Goal: Task Accomplishment & Management: Manage account settings

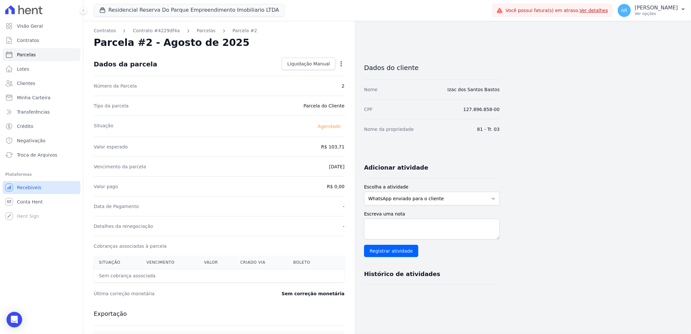
click at [28, 189] on span "Recebíveis" at bounding box center [29, 187] width 24 height 7
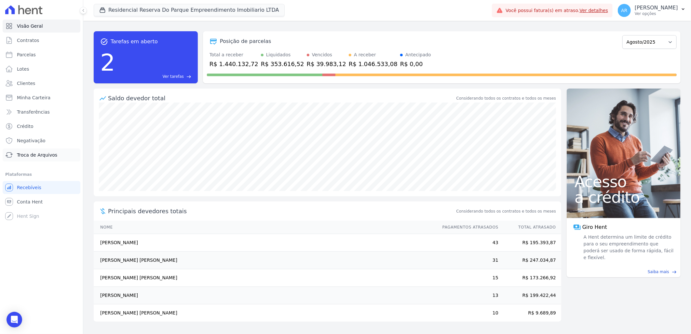
click at [48, 155] on span "Troca de Arquivos" at bounding box center [37, 155] width 40 height 7
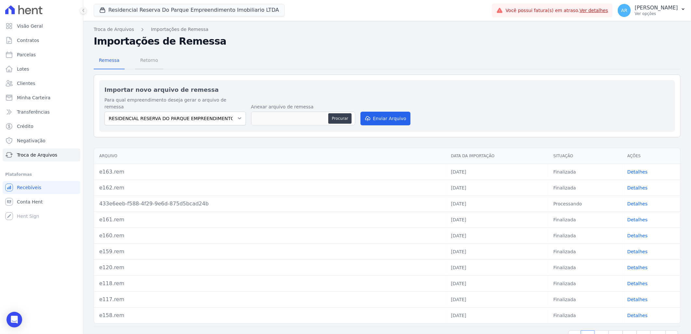
click at [146, 62] on span "Retorno" at bounding box center [149, 60] width 26 height 13
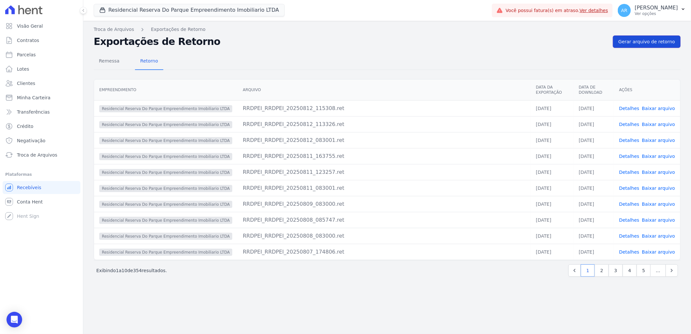
click at [634, 47] on link "Gerar arquivo de retorno" at bounding box center [647, 41] width 68 height 12
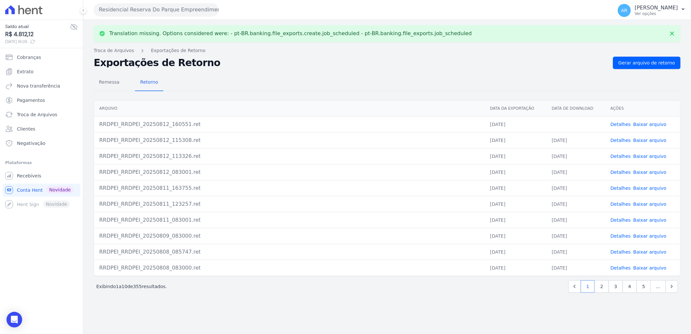
click at [651, 124] on link "Baixar arquivo" at bounding box center [650, 124] width 33 height 5
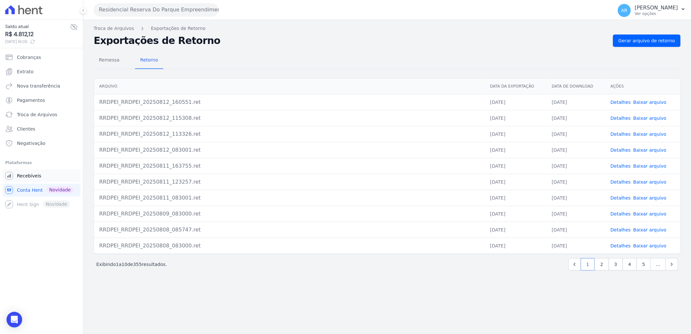
click at [30, 176] on span "Recebíveis" at bounding box center [29, 175] width 24 height 7
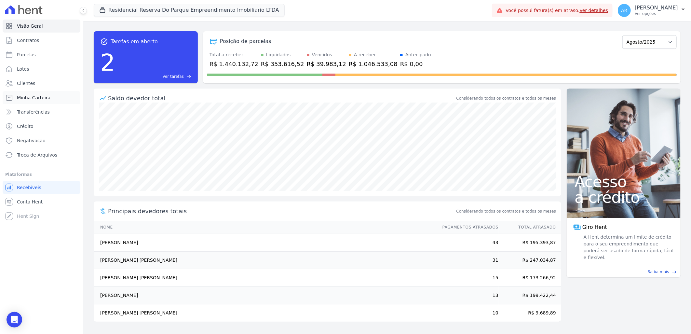
click at [37, 95] on span "Minha Carteira" at bounding box center [34, 97] width 34 height 7
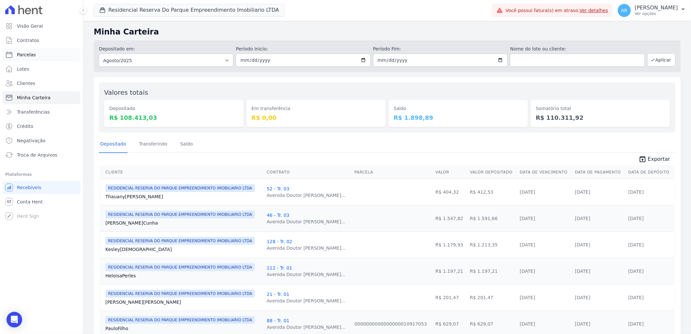
click at [38, 55] on link "Parcelas" at bounding box center [42, 54] width 78 height 13
select select
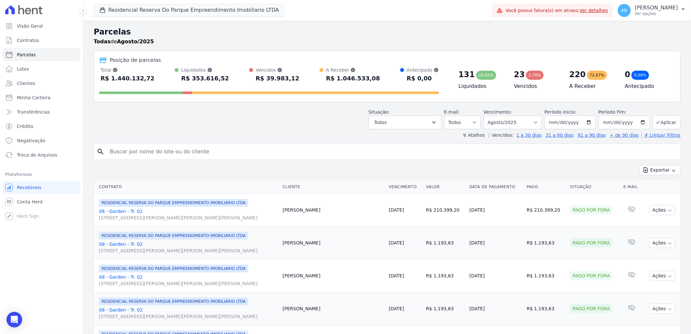
click at [174, 150] on input "search" at bounding box center [392, 151] width 572 height 13
type input "izac"
select select
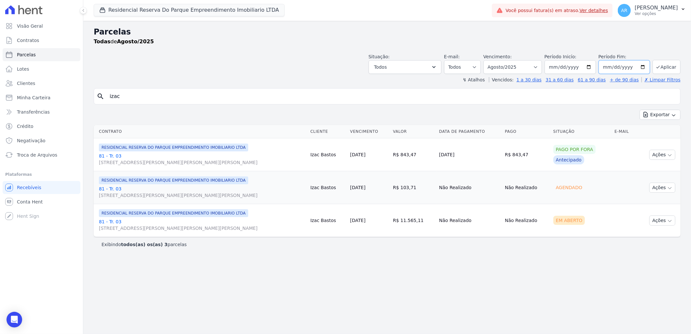
click at [622, 66] on input "[DATE]" at bounding box center [624, 67] width 51 height 14
type input "2023-08-31"
click at [666, 62] on button "Aplicar" at bounding box center [667, 67] width 28 height 14
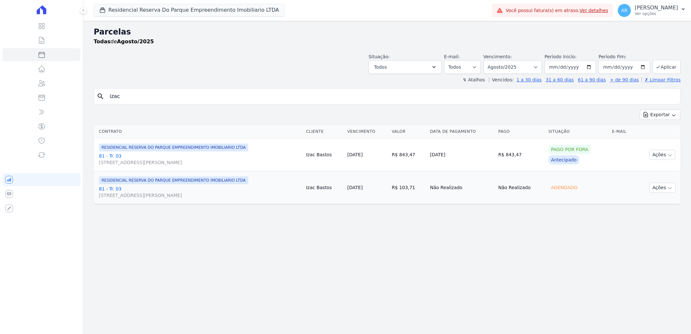
select select
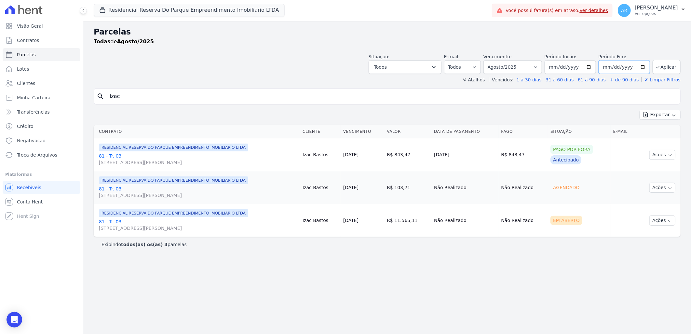
click at [631, 67] on input "2025-08-31" at bounding box center [624, 67] width 51 height 14
type input "2028-08-31"
click at [664, 68] on button "Aplicar" at bounding box center [667, 67] width 28 height 14
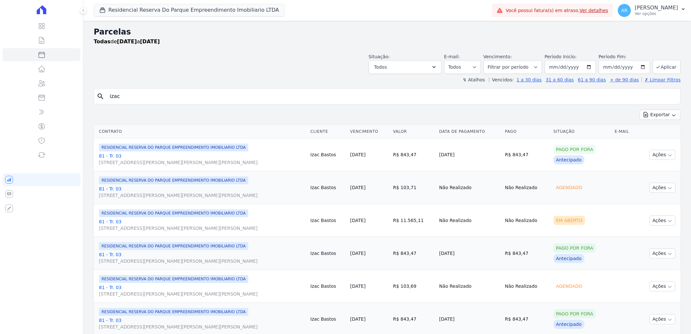
select select
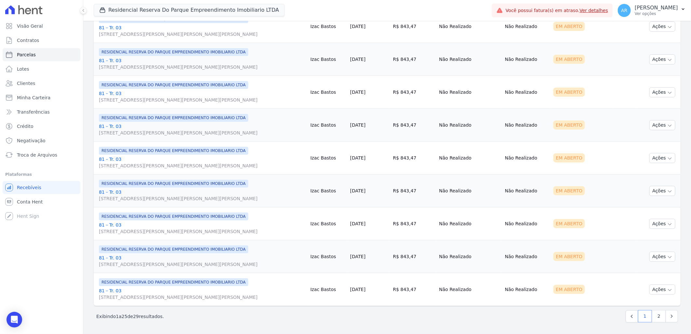
scroll to position [655, 0]
click at [654, 317] on link "2" at bounding box center [659, 316] width 14 height 12
select select
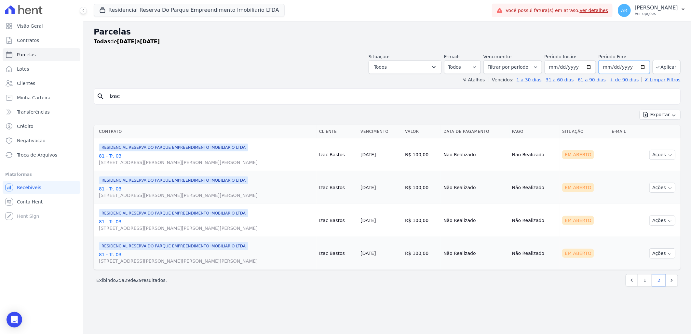
click at [629, 67] on input "2028-08-31" at bounding box center [624, 67] width 51 height 14
click at [626, 68] on input "2028-08-31" at bounding box center [624, 67] width 51 height 14
click at [631, 69] on input "2028-08-31" at bounding box center [624, 67] width 51 height 14
drag, startPoint x: 645, startPoint y: 68, endPoint x: 638, endPoint y: 69, distance: 6.8
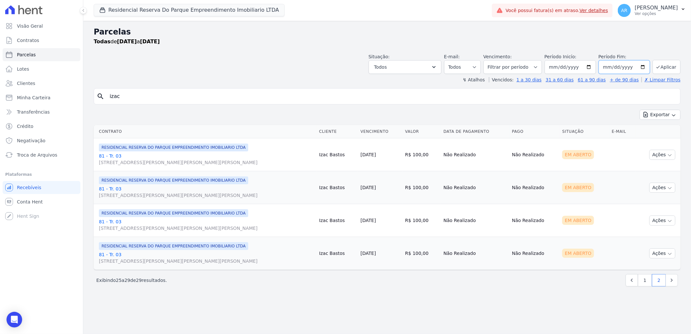
click at [645, 68] on input "2028-08-31" at bounding box center [624, 67] width 51 height 14
click at [630, 67] on input "2028-08-31" at bounding box center [624, 67] width 51 height 14
type input "2029-08-31"
click at [658, 64] on icon "submit" at bounding box center [658, 66] width 5 height 5
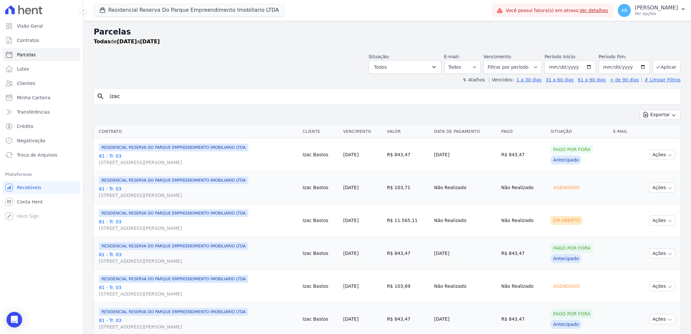
select select
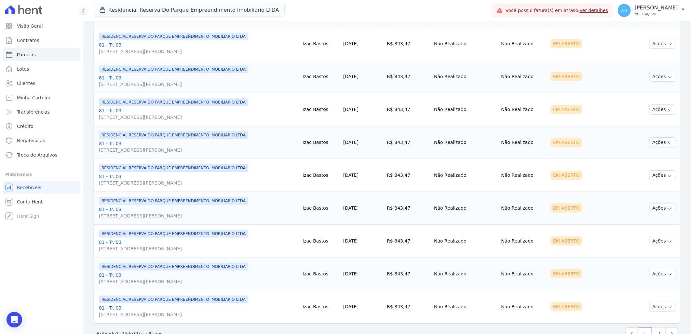
scroll to position [655, 0]
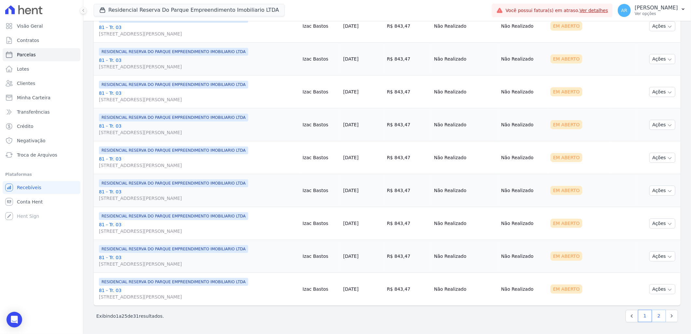
click at [657, 316] on link "2" at bounding box center [659, 316] width 14 height 12
select select
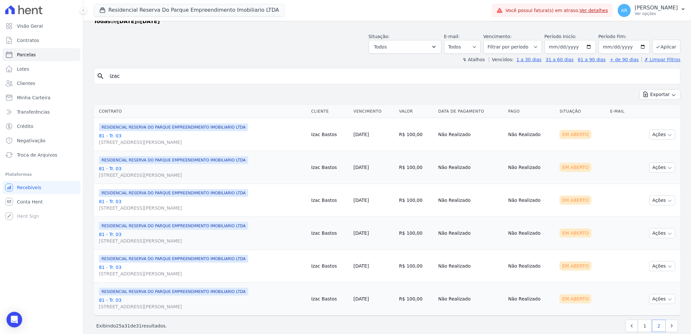
scroll to position [30, 0]
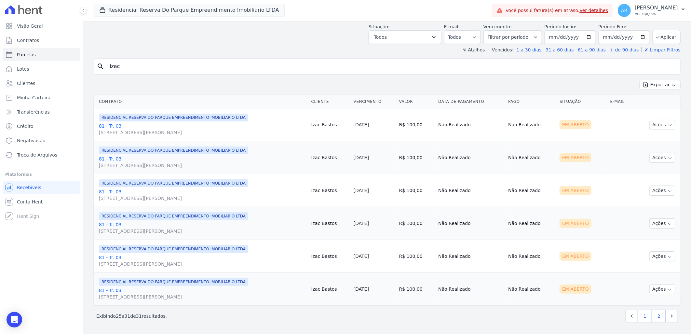
click at [643, 316] on link "1" at bounding box center [645, 316] width 14 height 12
select select
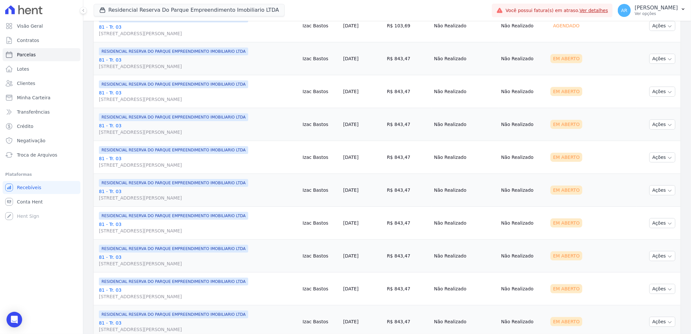
scroll to position [474, 0]
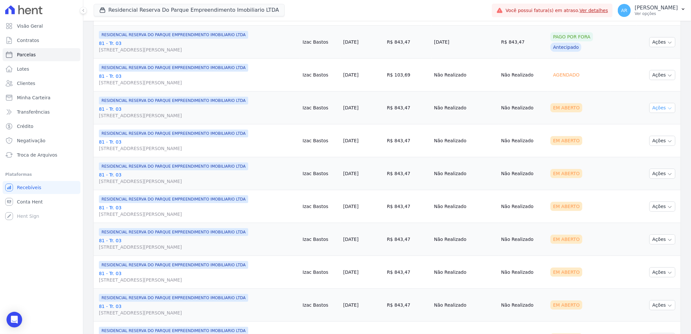
click at [667, 109] on icon "button" at bounding box center [669, 108] width 5 height 5
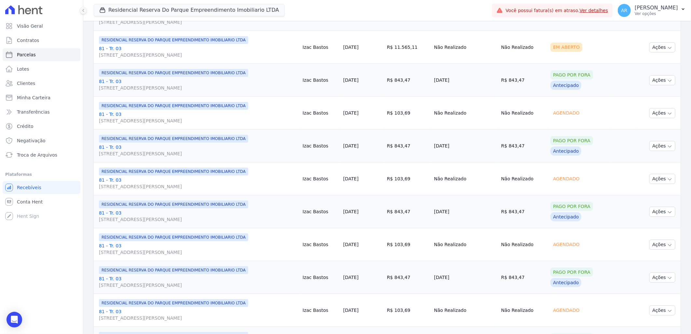
scroll to position [149, 0]
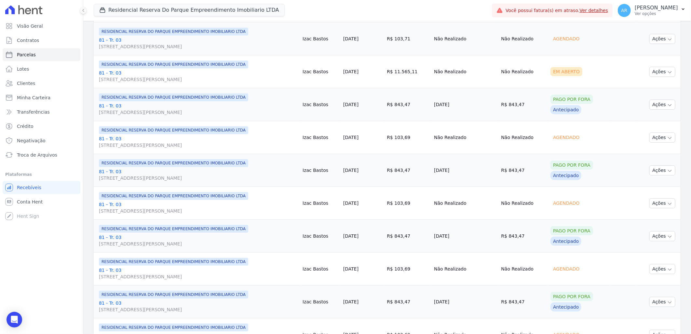
click at [106, 38] on link "81 - Tr. 03 Avenida Doutor José Bonifácio Coutinho Nogueira, 150, ANDAR 2 SALA …" at bounding box center [198, 43] width 199 height 13
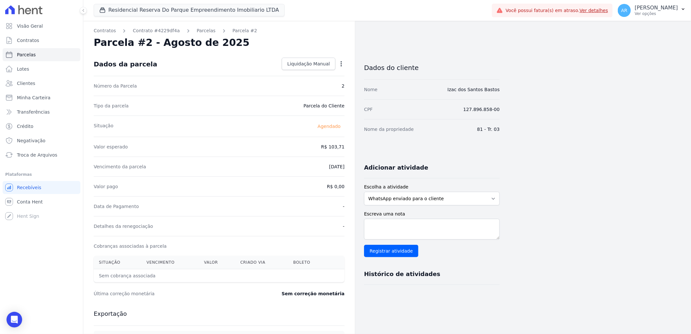
click at [333, 125] on span "Agendado" at bounding box center [329, 126] width 31 height 8
click at [340, 62] on icon "button" at bounding box center [341, 64] width 7 height 7
click at [308, 73] on link "Alterar" at bounding box center [313, 73] width 57 height 12
click at [317, 46] on div "Parcela #2 - Agosto de 2025" at bounding box center [219, 43] width 251 height 12
click at [38, 44] on link "Contratos" at bounding box center [42, 40] width 78 height 13
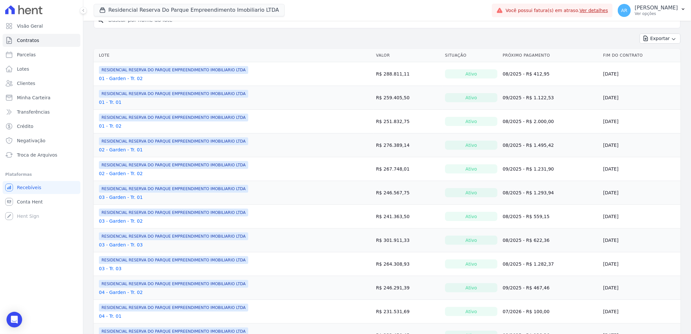
scroll to position [36, 0]
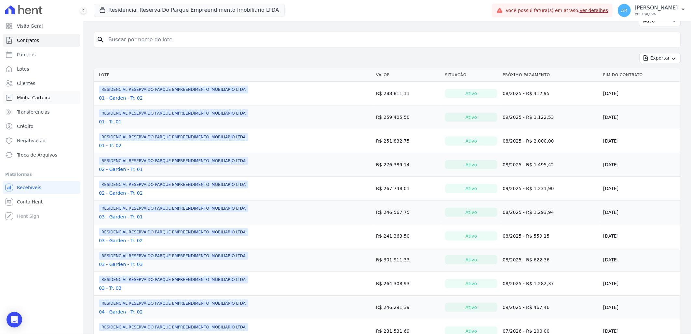
click at [35, 100] on span "Minha Carteira" at bounding box center [34, 97] width 34 height 7
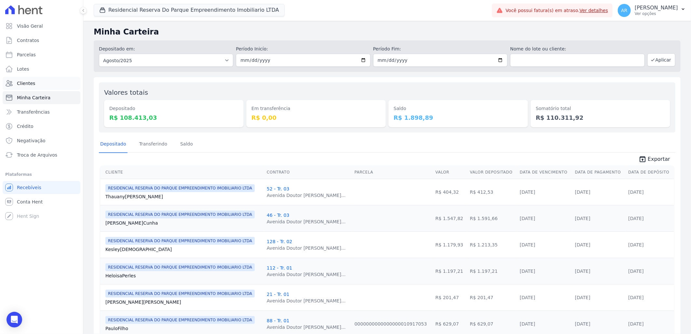
click at [43, 83] on link "Clientes" at bounding box center [42, 83] width 78 height 13
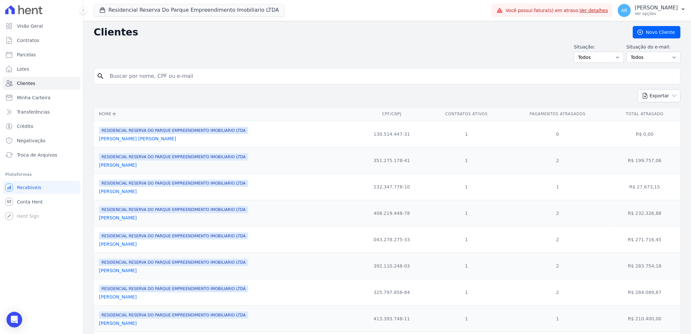
click at [199, 74] on input "search" at bounding box center [392, 76] width 572 height 13
type input "izac"
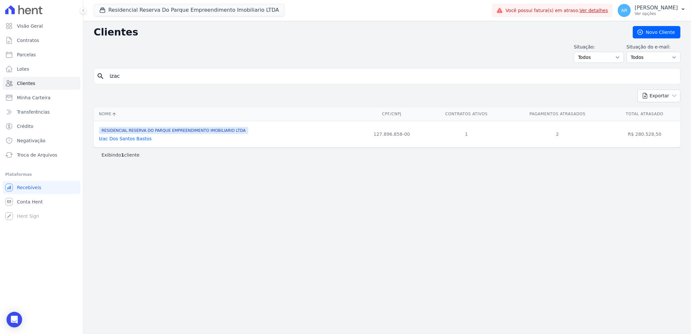
click at [113, 138] on link "Izac Dos Santos Bastos" at bounding box center [125, 138] width 53 height 5
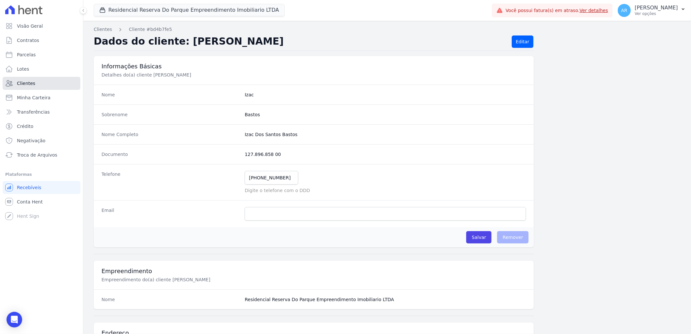
click at [31, 82] on span "Clientes" at bounding box center [26, 83] width 18 height 7
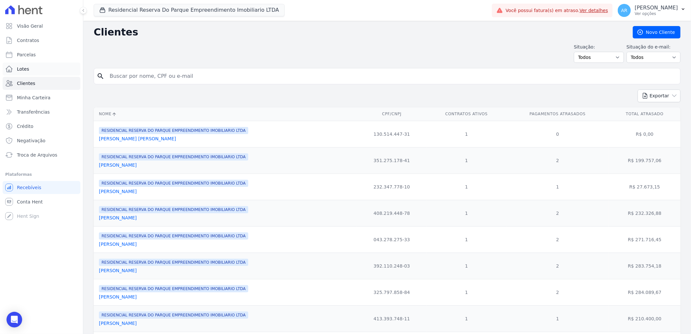
click at [34, 71] on link "Lotes" at bounding box center [42, 68] width 78 height 13
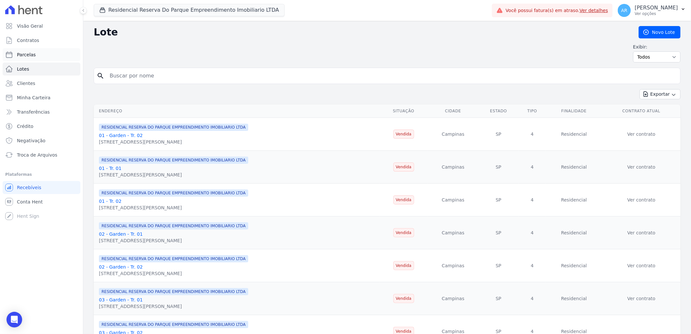
click at [44, 56] on link "Parcelas" at bounding box center [42, 54] width 78 height 13
select select
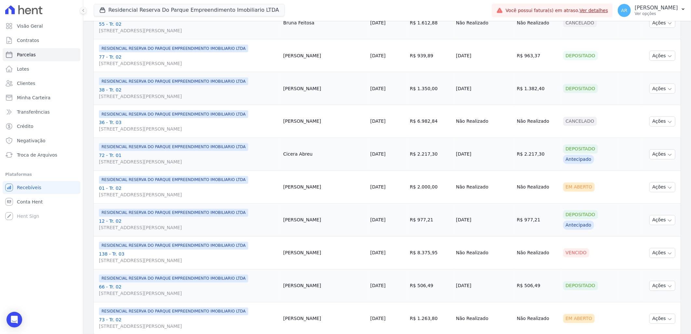
scroll to position [710, 0]
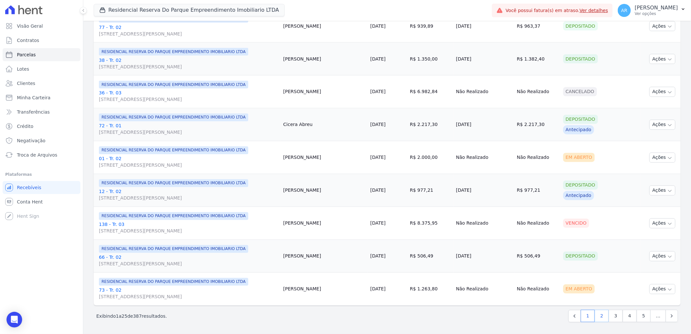
click at [598, 318] on link "2" at bounding box center [602, 316] width 14 height 12
select select
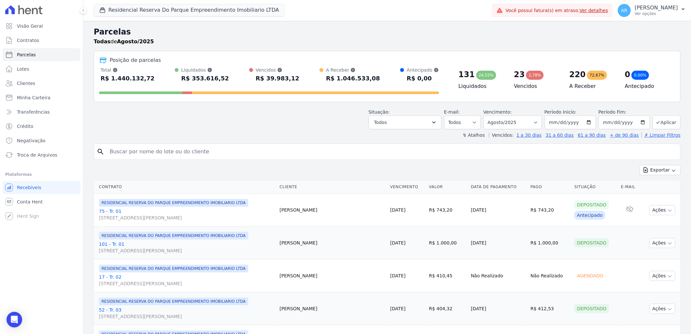
click at [191, 155] on input "search" at bounding box center [392, 151] width 572 height 13
type input "izac"
select select
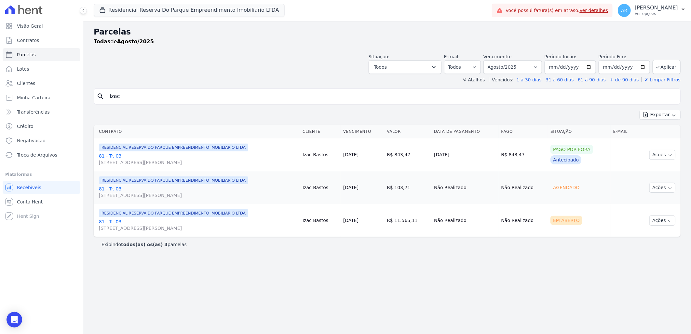
click at [113, 187] on link "81 - Tr. 03 Avenida Doutor José Bonifácio Coutinho Nogueira, 150, ANDAR 2 SALA …" at bounding box center [198, 191] width 199 height 13
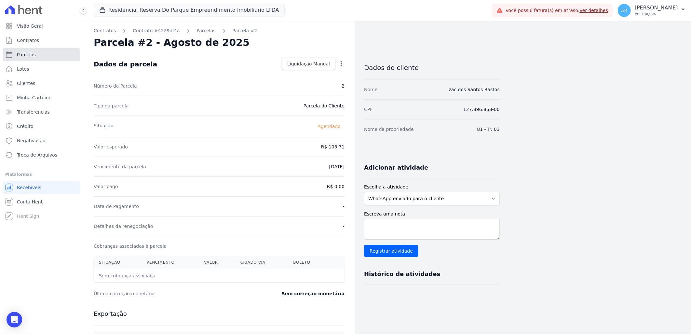
click at [28, 50] on link "Parcelas" at bounding box center [42, 54] width 78 height 13
select select
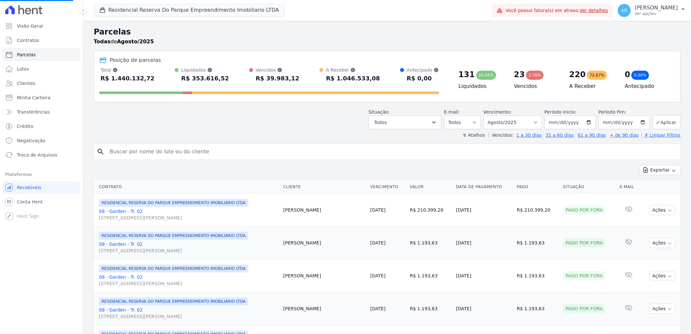
click at [151, 157] on input "search" at bounding box center [392, 151] width 572 height 13
select select
click at [149, 155] on input "search" at bounding box center [392, 151] width 572 height 13
type input "izac"
select select
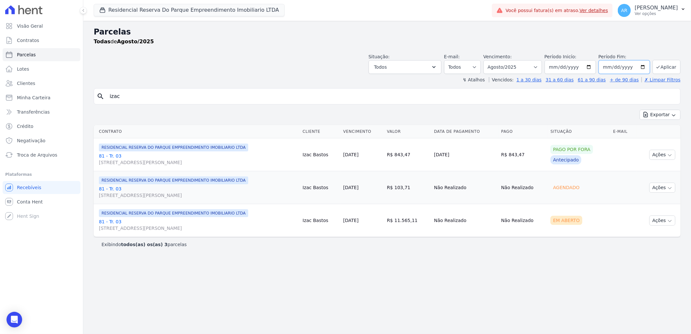
click at [623, 66] on input "2025-08-31" at bounding box center [624, 67] width 51 height 14
type input "0028-08-31"
type input "2030-08-31"
click at [672, 71] on button "Aplicar" at bounding box center [667, 67] width 28 height 14
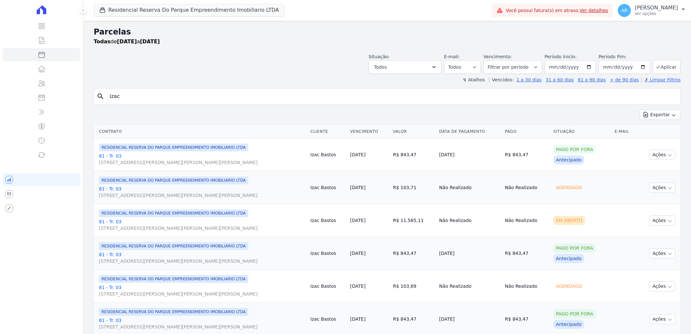
select select
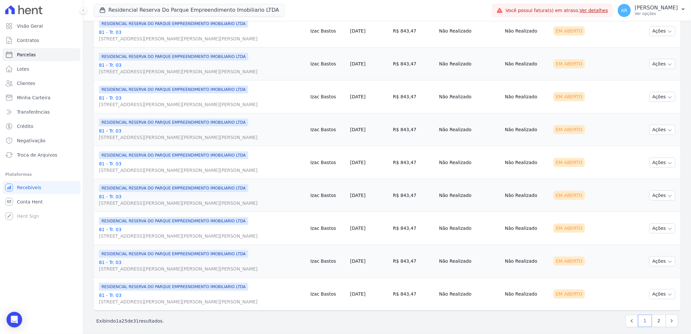
scroll to position [655, 0]
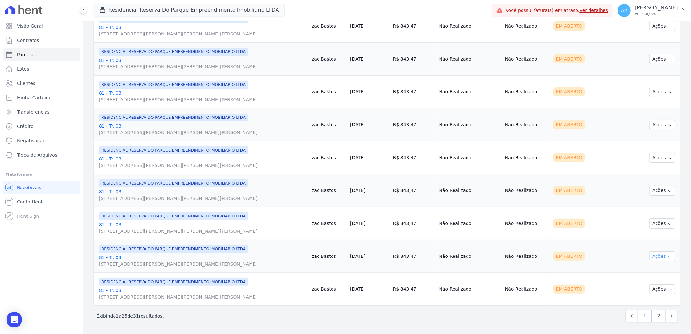
click at [654, 257] on button "Ações" at bounding box center [663, 256] width 26 height 10
click at [107, 257] on link "81 - Tr. 03 Avenida Doutor José Bonifácio Coutinho Nogueira, 150, ANDAR 2 SALA …" at bounding box center [202, 260] width 206 height 13
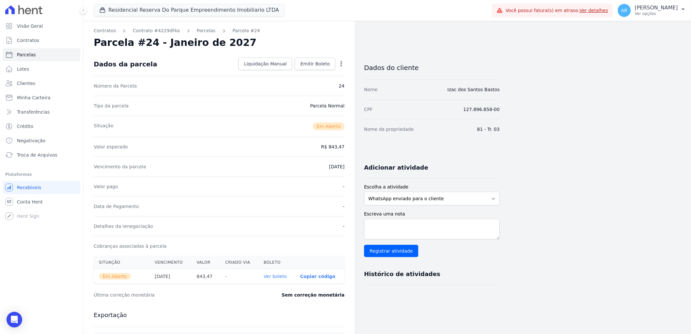
click at [342, 66] on icon "button" at bounding box center [341, 63] width 1 height 5
click at [408, 329] on div "Dados do cliente Nome Izac dos Santos Bastos CPF 127.896.858-00 Nome da proprie…" at bounding box center [432, 243] width 136 height 383
click at [266, 64] on span "Liquidação Manual" at bounding box center [265, 64] width 43 height 7
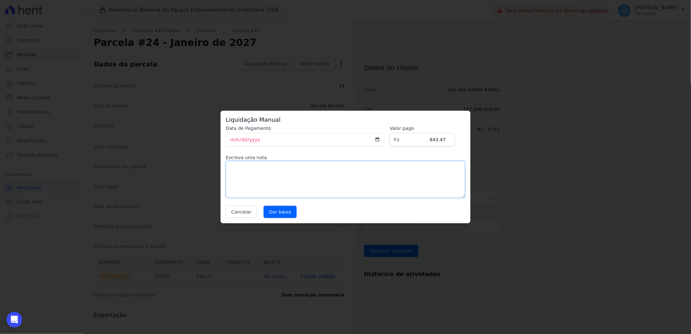
click at [313, 183] on textarea at bounding box center [346, 179] width 240 height 37
drag, startPoint x: 401, startPoint y: 170, endPoint x: 174, endPoint y: 174, distance: 226.5
click at [174, 174] on div "Liquidação Manual Data de Pagamento 2025-08-12 Valor pago R$ 843.47 Escreva uma…" at bounding box center [345, 167] width 691 height 334
type textarea "CLIENTE ANTECIPOU O PAGAMENTO PARA PAGAMENTO UNICO EM 20/08/2025"
click at [272, 212] on input "Dar baixa" at bounding box center [280, 212] width 33 height 12
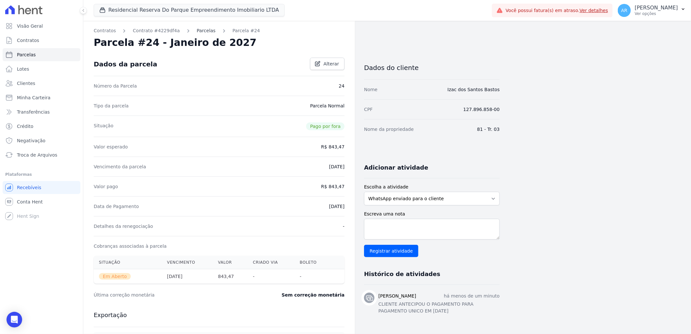
click at [197, 31] on link "Parcelas" at bounding box center [206, 30] width 19 height 7
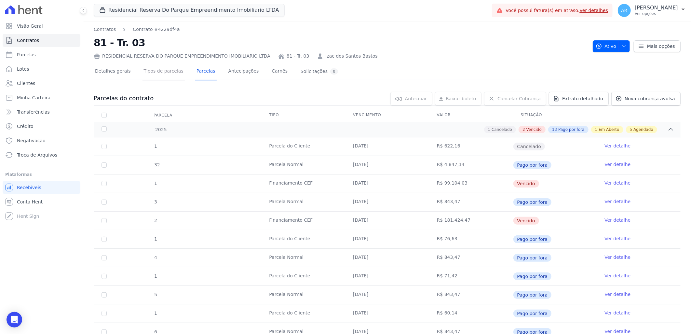
click at [161, 70] on link "Tipos de parcelas" at bounding box center [164, 71] width 42 height 17
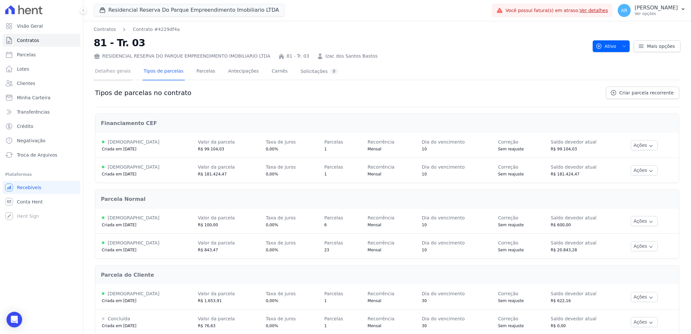
click at [108, 72] on link "Detalhes gerais" at bounding box center [113, 71] width 38 height 17
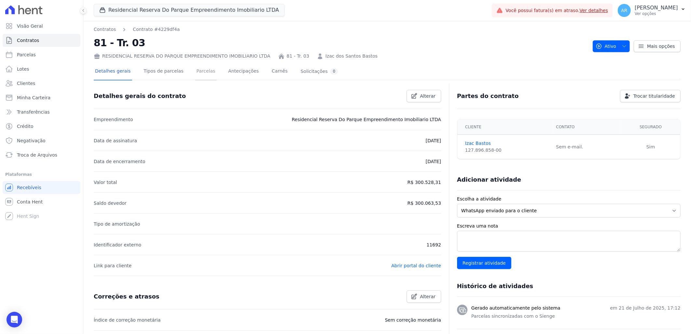
click at [198, 71] on link "Parcelas" at bounding box center [205, 71] width 21 height 17
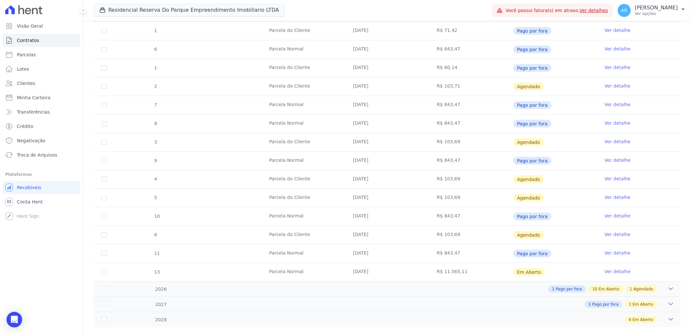
scroll to position [277, 0]
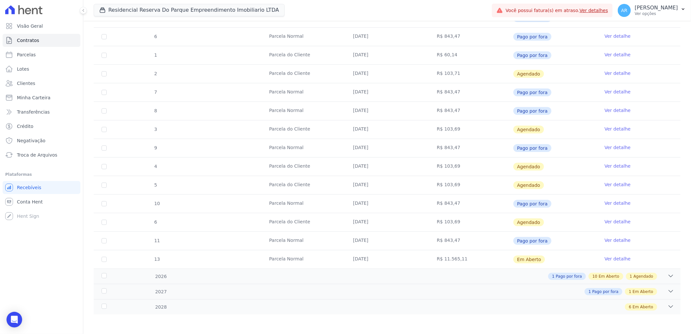
click at [610, 221] on link "Ver detalhe" at bounding box center [618, 221] width 26 height 7
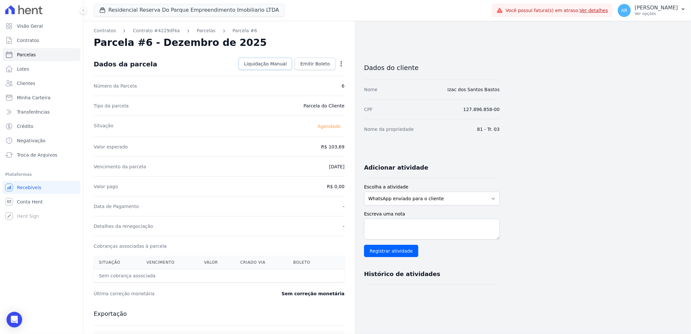
click at [263, 66] on span "Liquidação Manual" at bounding box center [265, 64] width 43 height 7
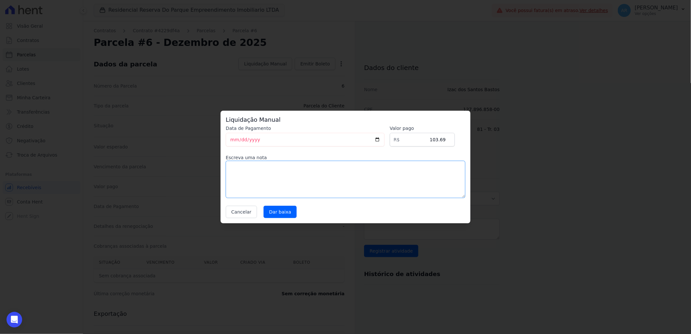
click at [294, 176] on textarea at bounding box center [346, 179] width 240 height 37
paste textarea "CLIENTE ANTECIPOU O PAGAMENTO PARA PAGAMENTO UNICO EM 20/08/2025"
type textarea "CLIENTE ANTECIPOU O PAGAMENTO PARA PAGAMENTO UNICO EM 20/08/2025"
click at [277, 211] on input "Dar baixa" at bounding box center [280, 212] width 33 height 12
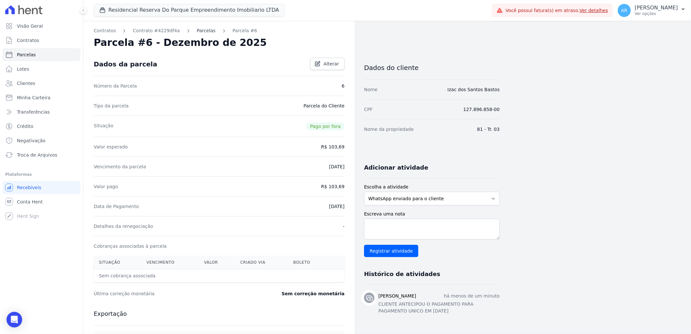
click at [199, 32] on link "Parcelas" at bounding box center [206, 30] width 19 height 7
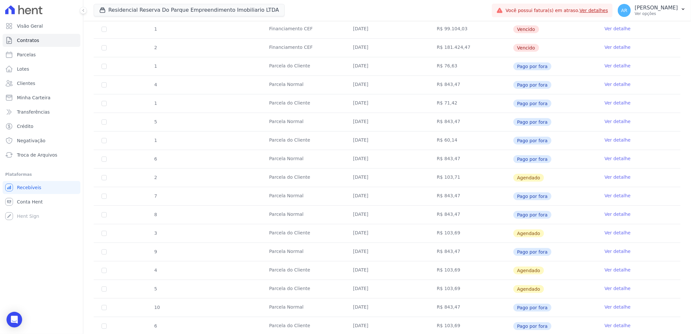
scroll to position [253, 0]
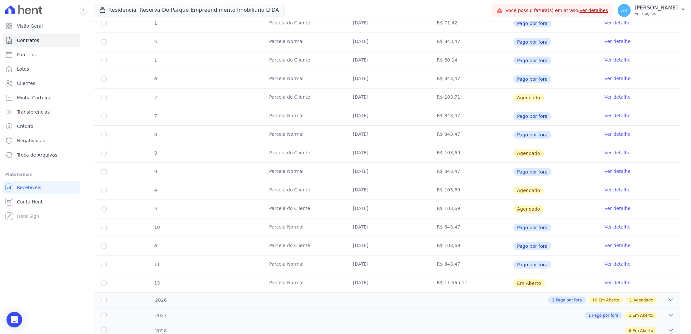
click at [612, 209] on link "Ver detalhe" at bounding box center [618, 208] width 26 height 7
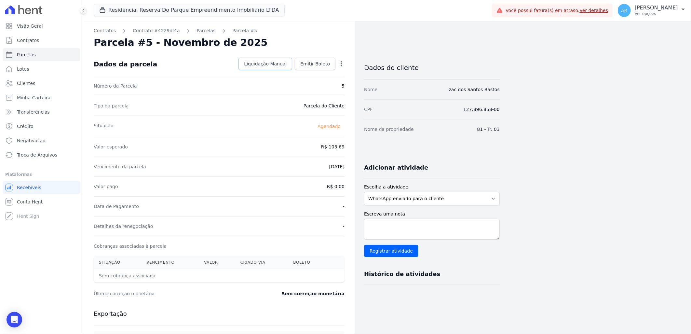
click at [273, 63] on span "Liquidação Manual" at bounding box center [265, 64] width 43 height 7
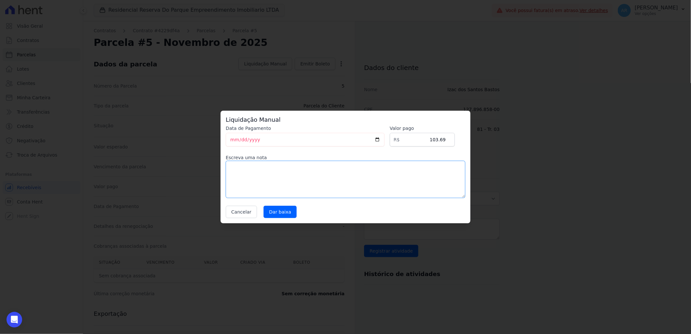
click at [295, 178] on textarea at bounding box center [346, 179] width 240 height 37
paste textarea "CLIENTE ANTECIPOU O PAGAMENTO PARA PAGAMENTO UNICO EM 20/08/2025"
type textarea "CLIENTE ANTECIPOU O PAGAMENTO PARA PAGAMENTO UNICO EM 20/08/2025"
click at [282, 211] on input "Dar baixa" at bounding box center [280, 212] width 33 height 12
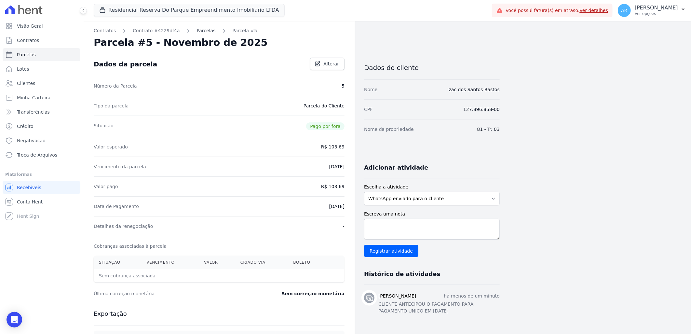
click at [201, 30] on link "Parcelas" at bounding box center [206, 30] width 19 height 7
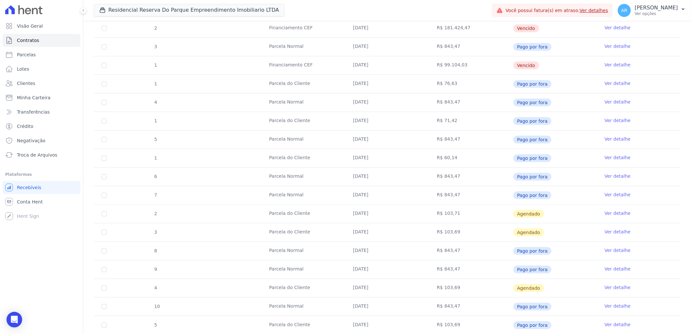
scroll to position [181, 0]
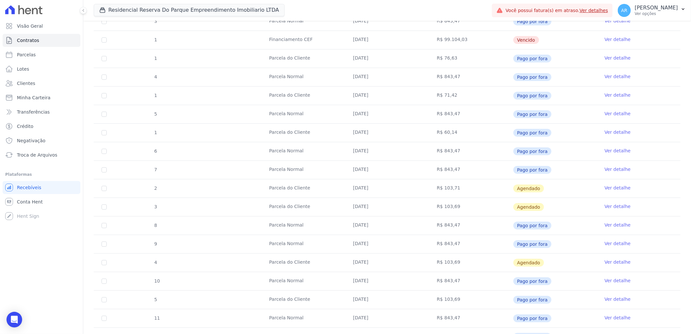
click at [609, 189] on link "Ver detalhe" at bounding box center [618, 188] width 26 height 7
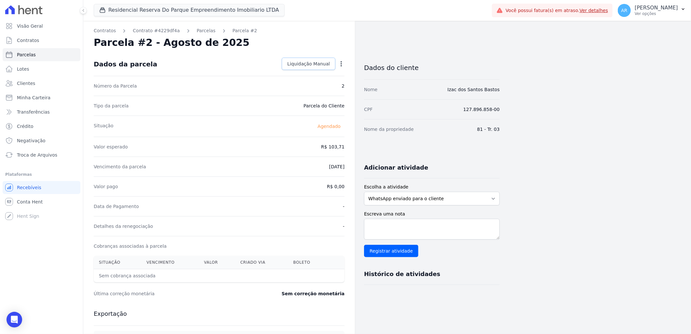
click at [313, 63] on span "Liquidação Manual" at bounding box center [308, 64] width 43 height 7
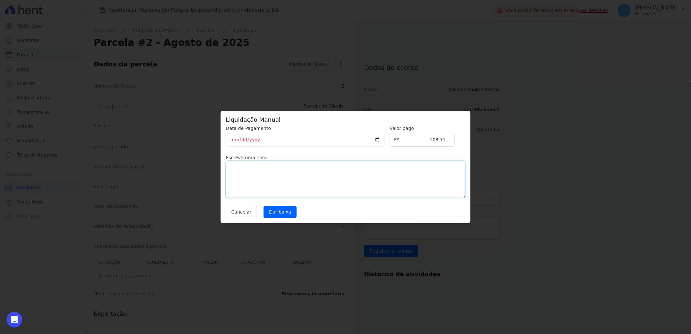
click at [291, 179] on textarea at bounding box center [346, 179] width 240 height 37
paste textarea "CLIENTE ANTECIPOU O PAGAMENTO PARA PAGAMENTO UNICO EM 20/08/2025"
type textarea "CLIENTE ANTECIPOU O PAGAMENTO PARA PAGAMENTO UNICO EM 20/08/2025"
click at [284, 207] on input "Dar baixa" at bounding box center [280, 212] width 33 height 12
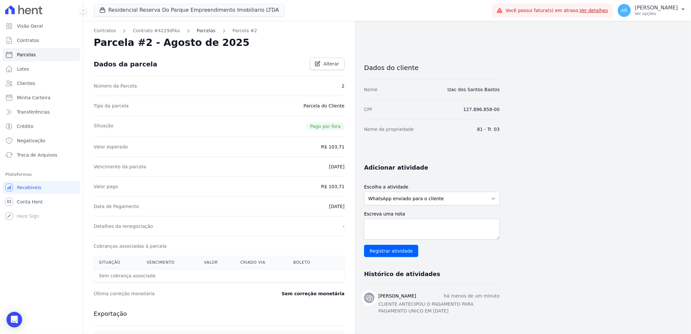
click at [203, 31] on link "Parcelas" at bounding box center [206, 30] width 19 height 7
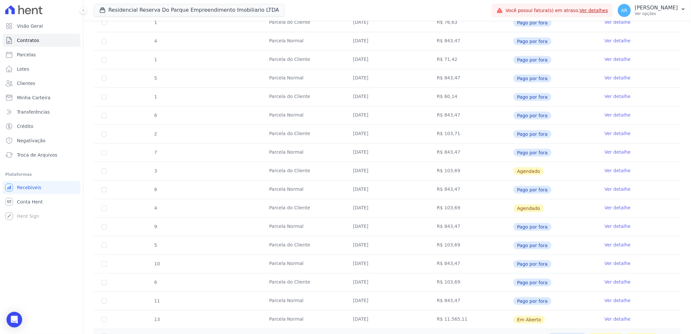
scroll to position [217, 0]
click at [617, 171] on link "Ver detalhe" at bounding box center [618, 170] width 26 height 7
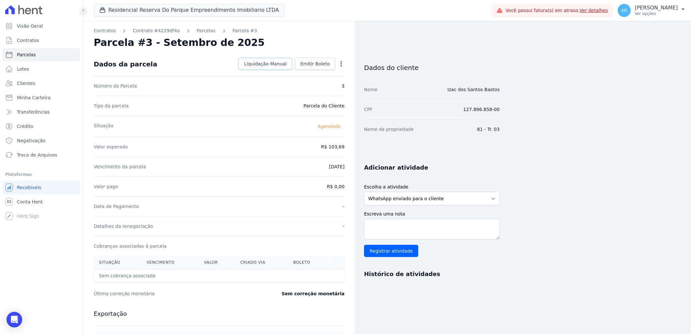
click at [274, 63] on span "Liquidação Manual" at bounding box center [265, 64] width 43 height 7
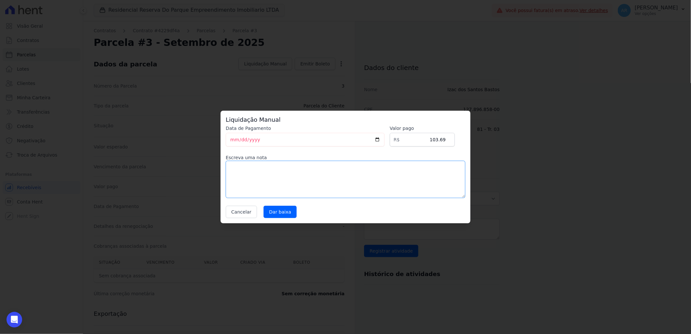
click at [322, 183] on textarea at bounding box center [346, 179] width 240 height 37
paste textarea "CLIENTE ANTECIPOU O PAGAMENTO PARA PAGAMENTO UNICO EM 20/08/2025"
type textarea "CLIENTE ANTECIPOU O PAGAMENTO PARA PAGAMENTO UNICO EM 20/08/2025"
click at [272, 212] on input "Dar baixa" at bounding box center [280, 212] width 33 height 12
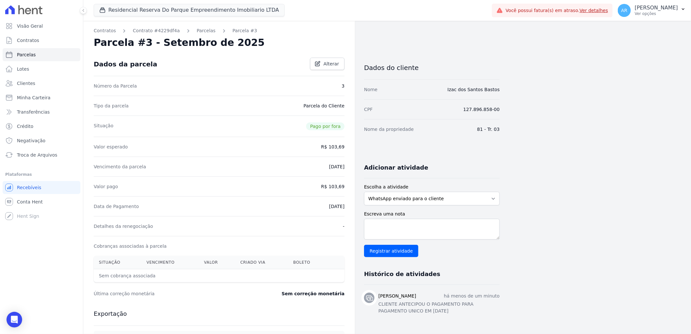
click at [196, 25] on div "Contratos Contrato #4229df4a Parcelas Parcela #3 Parcela #3 - Setembro de 2025 …" at bounding box center [219, 230] width 272 height 418
click at [197, 28] on link "Parcelas" at bounding box center [206, 30] width 19 height 7
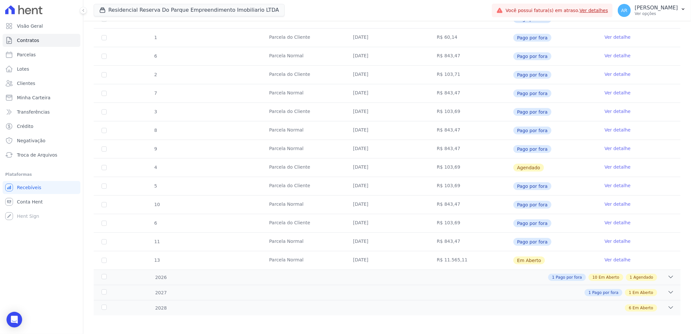
scroll to position [277, 0]
click at [609, 165] on link "Ver detalhe" at bounding box center [618, 166] width 26 height 7
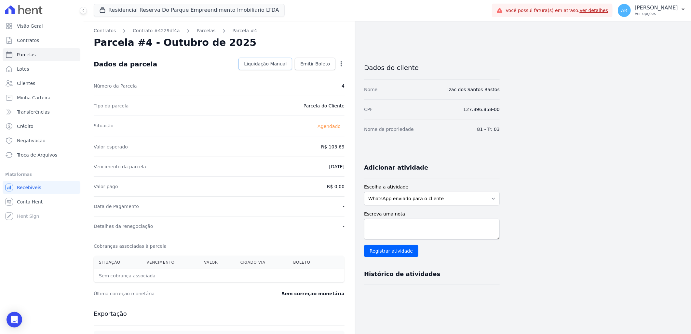
click at [267, 61] on span "Liquidação Manual" at bounding box center [265, 64] width 43 height 7
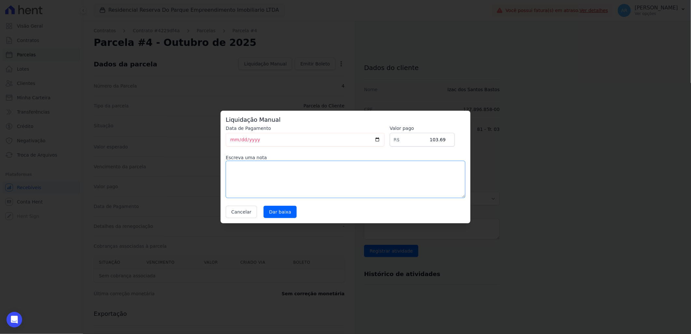
click at [299, 193] on textarea at bounding box center [346, 179] width 240 height 37
paste textarea "CLIENTE ANTECIPOU O PAGAMENTO PARA PAGAMENTO UNICO EM 20/08/2025"
type textarea "CLIENTE ANTECIPOU O PAGAMENTO PARA PAGAMENTO UNICO EM 20/08/2025"
click at [274, 212] on input "Dar baixa" at bounding box center [280, 212] width 33 height 12
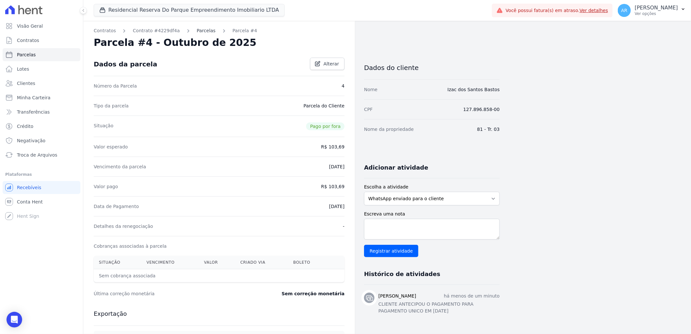
click at [197, 32] on link "Parcelas" at bounding box center [206, 30] width 19 height 7
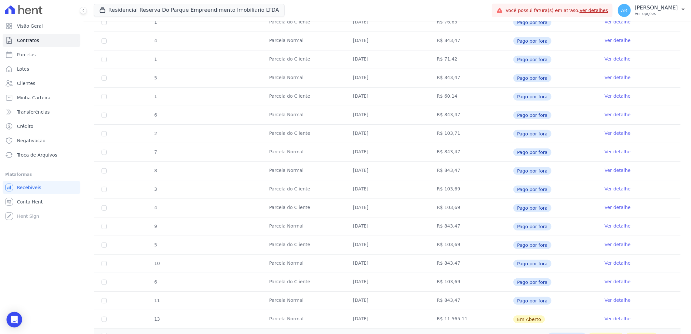
scroll to position [277, 0]
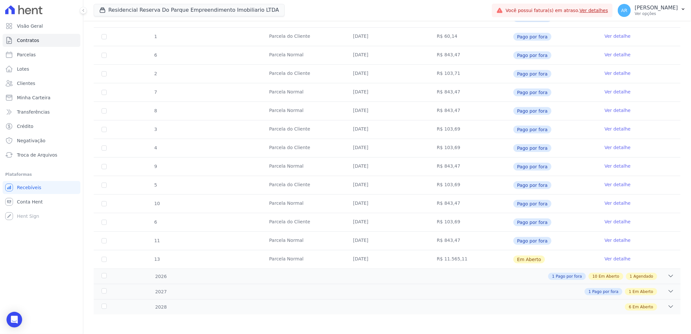
click at [610, 259] on link "Ver detalhe" at bounding box center [618, 258] width 26 height 7
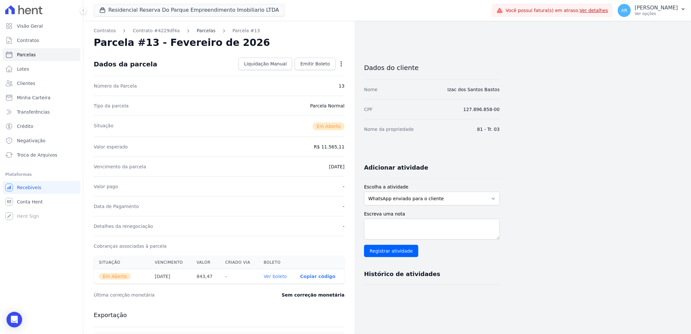
click at [197, 34] on link "Parcelas" at bounding box center [206, 30] width 19 height 7
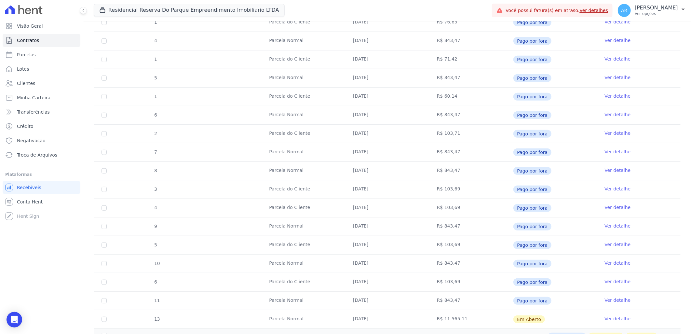
scroll to position [277, 0]
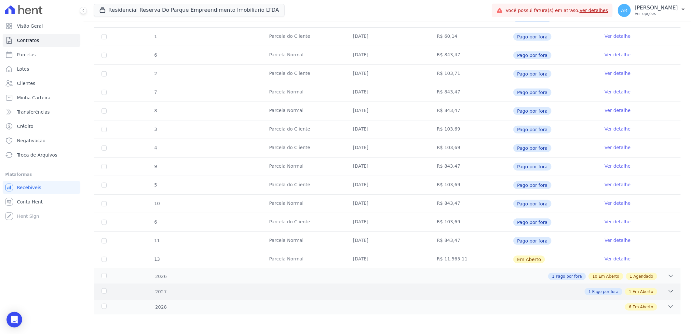
click at [668, 290] on icon at bounding box center [671, 291] width 7 height 7
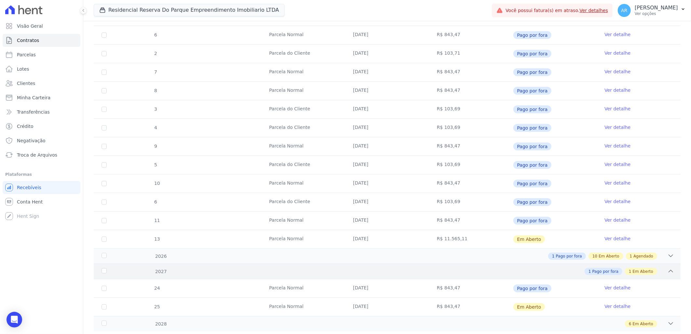
scroll to position [314, 0]
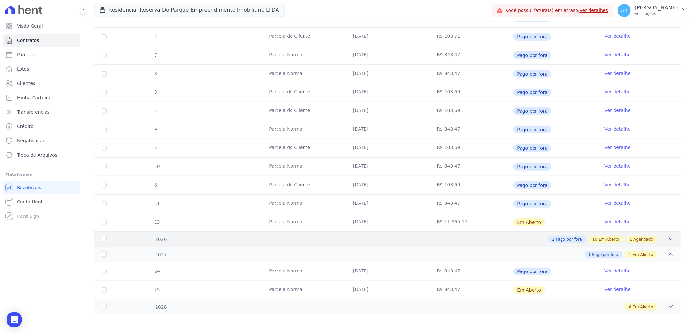
click at [657, 240] on div "1 Pago por fora 10 Em Aberto 1 Agendado" at bounding box center [416, 239] width 516 height 7
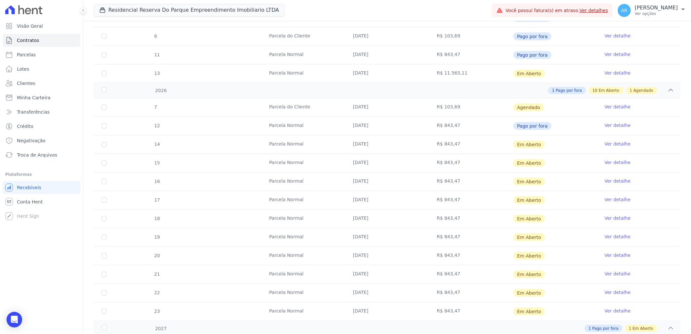
scroll to position [495, 0]
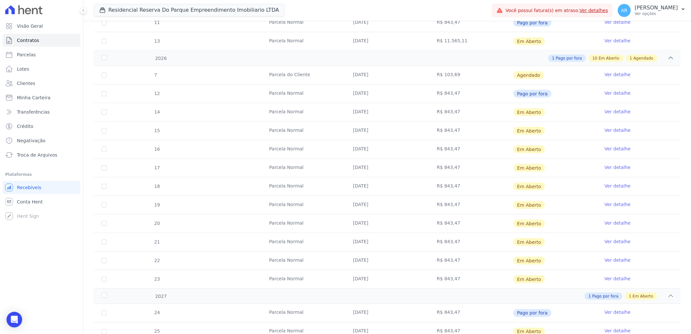
click at [610, 76] on link "Ver detalhe" at bounding box center [618, 74] width 26 height 7
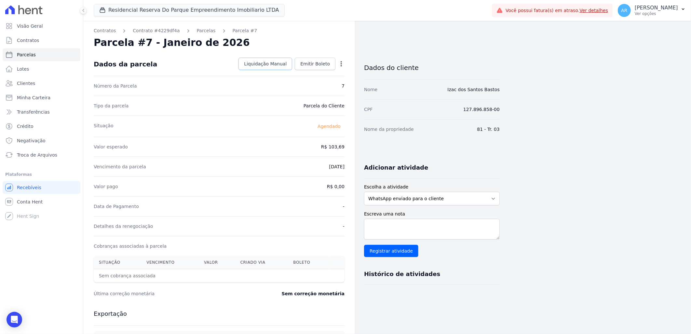
click at [270, 61] on span "Liquidação Manual" at bounding box center [265, 64] width 43 height 7
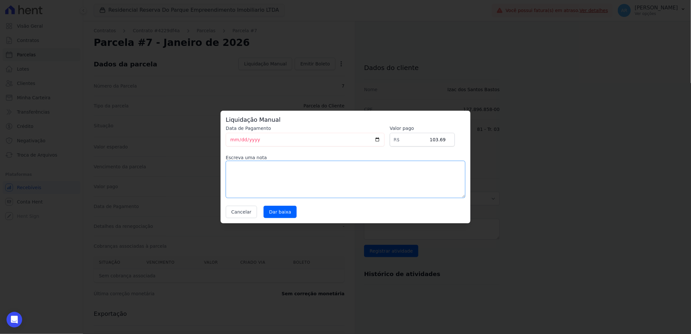
click at [321, 174] on textarea at bounding box center [346, 179] width 240 height 37
paste textarea "CLIENTE ANTECIPOU O PAGAMENTO PARA PAGAMENTO UNICO EM 20/08/2025"
type textarea "CLIENTE ANTECIPOU O PAGAMENTO PARA PAGAMENTO UNICO EM 20/08/2025"
click at [285, 212] on input "Dar baixa" at bounding box center [280, 212] width 33 height 12
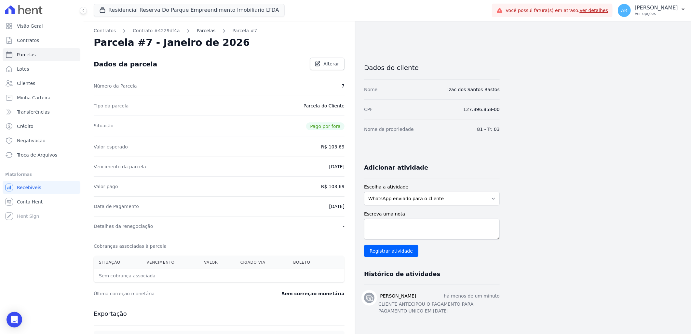
click at [197, 30] on link "Parcelas" at bounding box center [206, 30] width 19 height 7
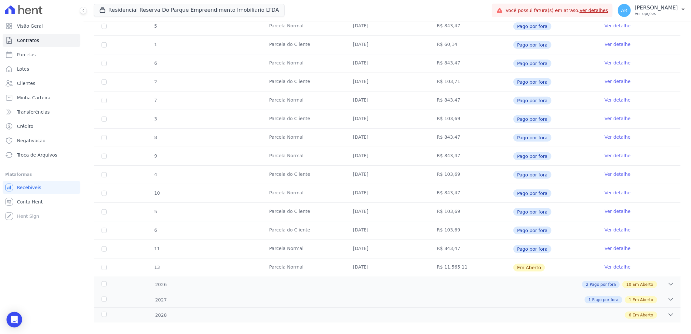
scroll to position [277, 0]
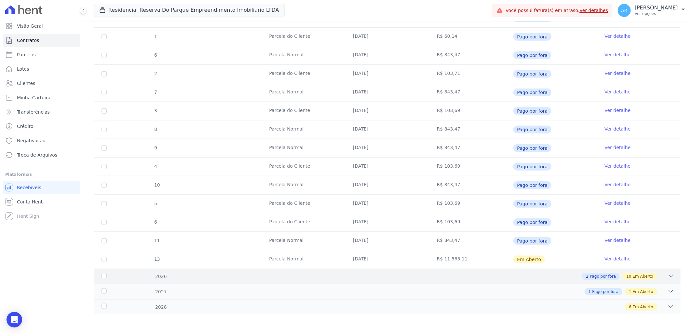
click at [668, 278] on icon at bounding box center [671, 276] width 7 height 7
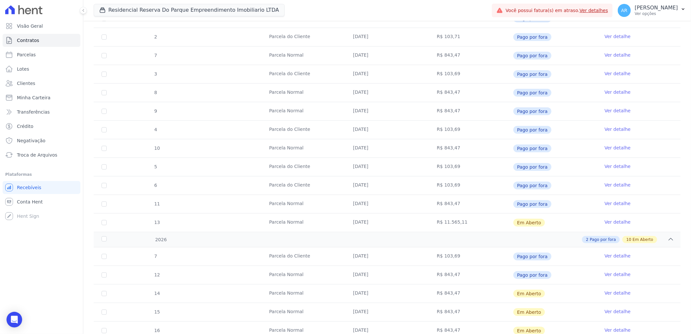
scroll to position [421, 0]
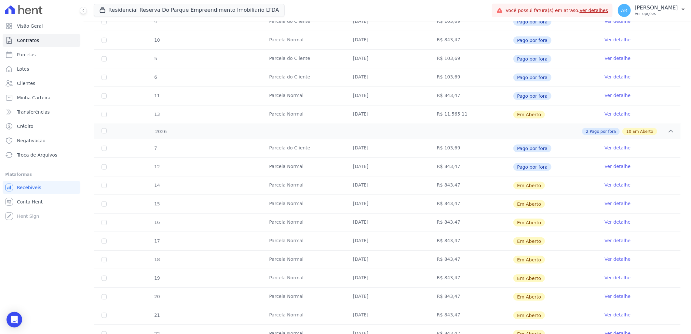
click at [614, 185] on link "Ver detalhe" at bounding box center [618, 185] width 26 height 7
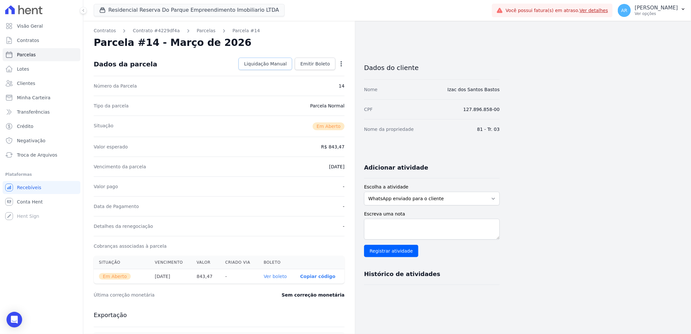
click at [283, 66] on span "Liquidação Manual" at bounding box center [265, 64] width 43 height 7
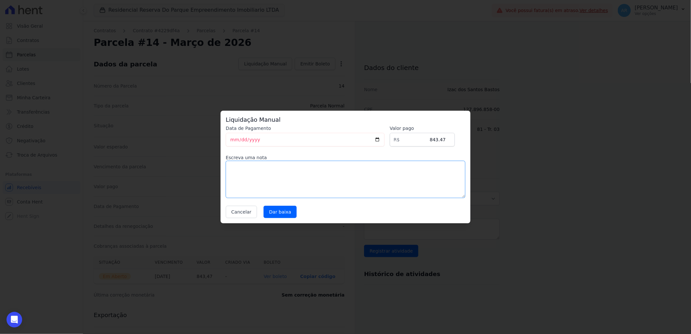
click at [329, 175] on textarea at bounding box center [346, 179] width 240 height 37
paste textarea "CLIENTE ANTECIPOU O PAGAMENTO PARA PAGAMENTO UNICO EM 20/08/2025"
type textarea "CLIENTE ANTECIPOU O PAGAMENTO PARA PAGAMENTO UNICO EM 20/08/2025"
click at [281, 211] on input "Dar baixa" at bounding box center [280, 212] width 33 height 12
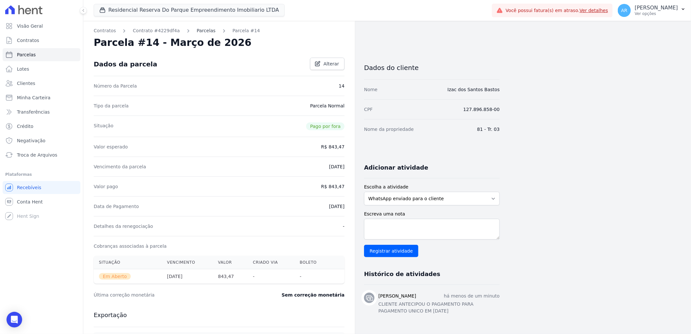
click at [198, 30] on link "Parcelas" at bounding box center [206, 30] width 19 height 7
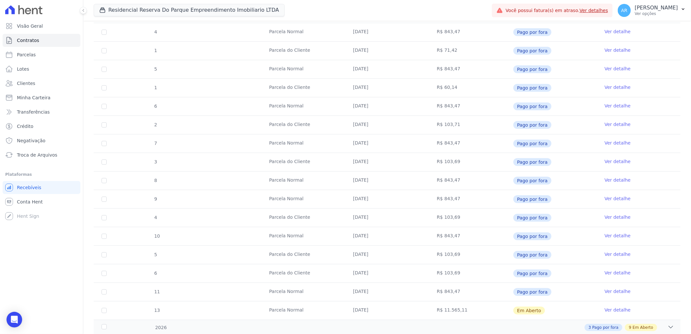
scroll to position [277, 0]
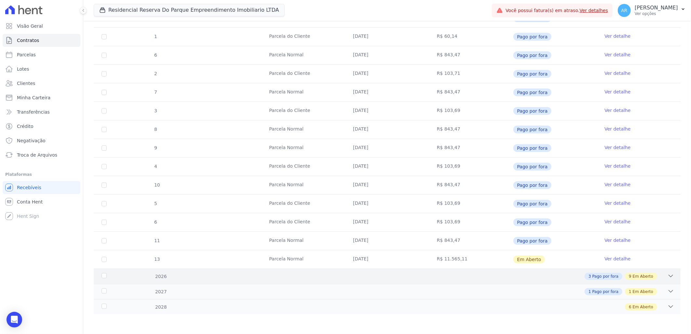
click at [641, 278] on span "Em Aberto" at bounding box center [643, 276] width 21 height 6
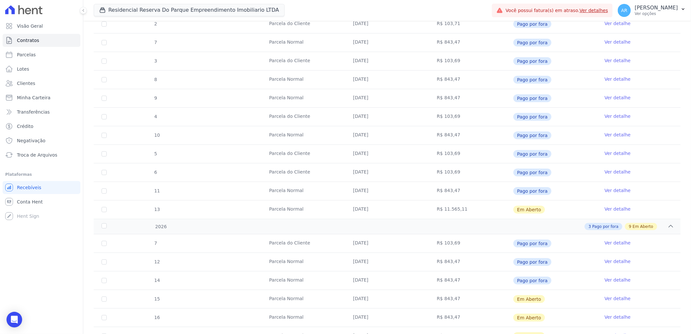
scroll to position [421, 0]
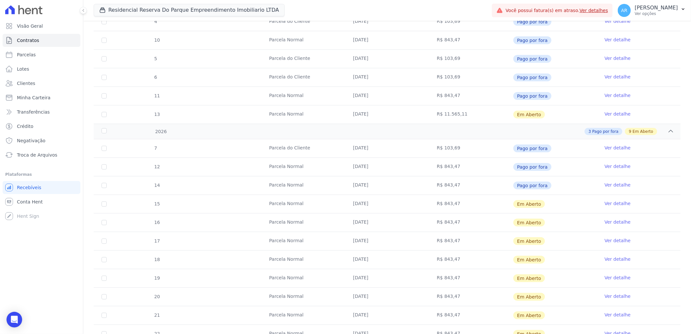
click at [620, 205] on link "Ver detalhe" at bounding box center [618, 203] width 26 height 7
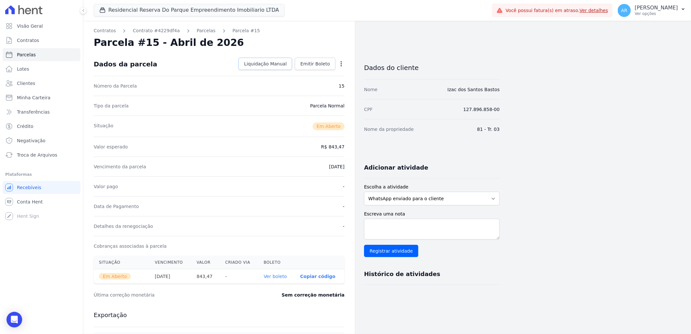
click at [279, 64] on span "Liquidação Manual" at bounding box center [265, 64] width 43 height 7
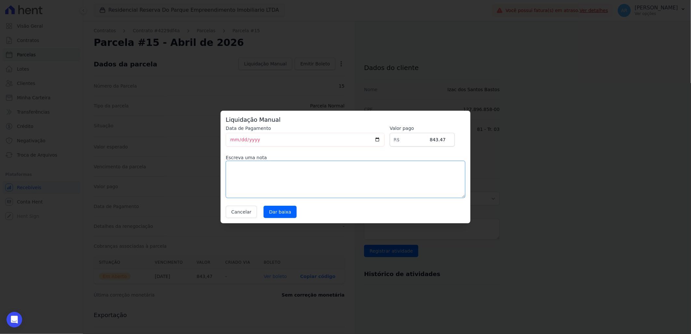
click at [272, 180] on textarea at bounding box center [346, 179] width 240 height 37
paste textarea "CLIENTE ANTECIPOU O PAGAMENTO PARA PAGAMENTO UNICO EM 20/08/2025"
type textarea "CLIENTE ANTECIPOU O PAGAMENTO PARA PAGAMENTO UNICO EM 20/08/2025"
click at [284, 215] on input "Dar baixa" at bounding box center [280, 212] width 33 height 12
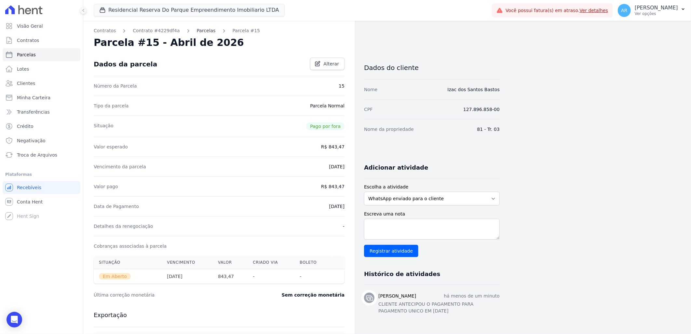
click at [201, 31] on link "Parcelas" at bounding box center [206, 30] width 19 height 7
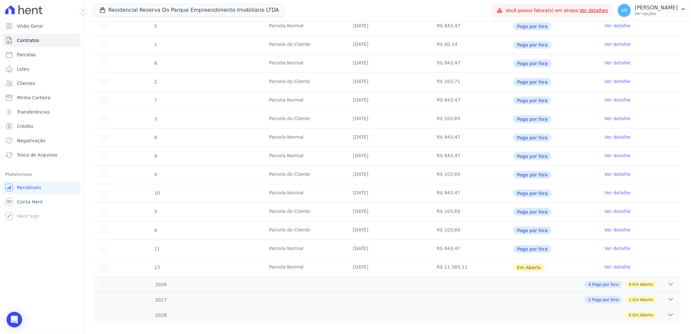
scroll to position [277, 0]
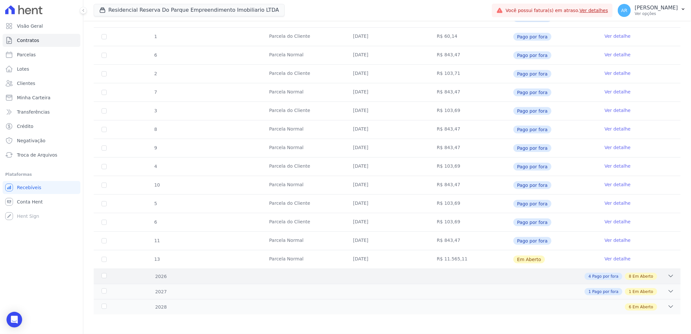
click at [635, 277] on span "Em Aberto" at bounding box center [643, 276] width 21 height 6
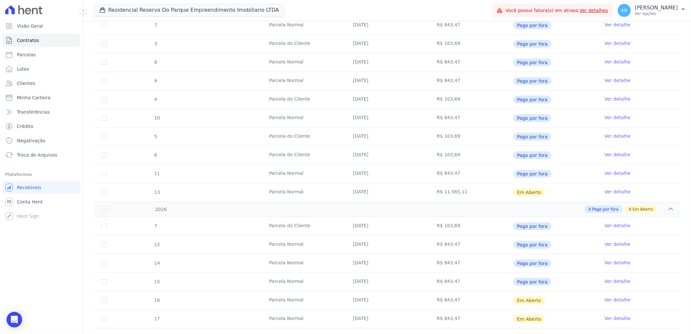
scroll to position [458, 0]
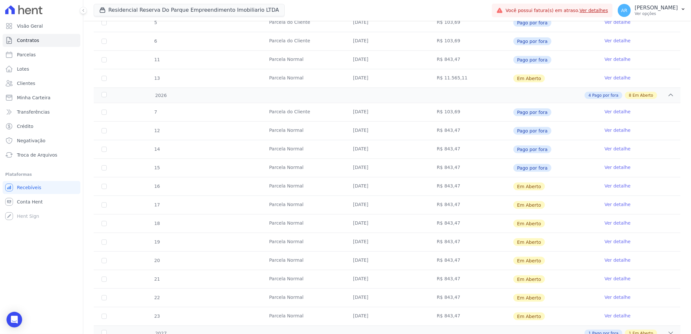
click at [614, 188] on link "Ver detalhe" at bounding box center [618, 186] width 26 height 7
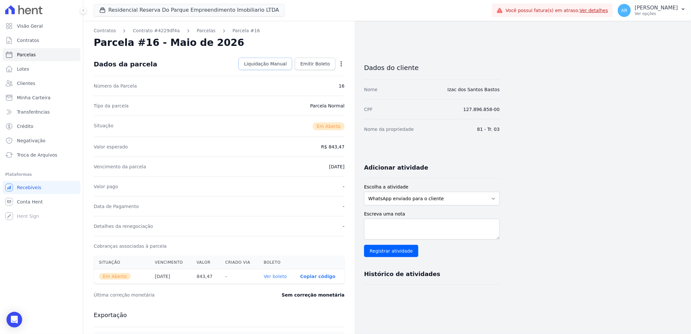
click at [266, 58] on link "Liquidação Manual" at bounding box center [266, 64] width 54 height 12
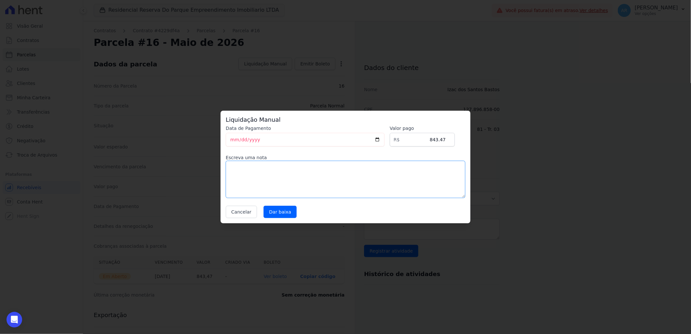
click at [338, 177] on textarea at bounding box center [346, 179] width 240 height 37
paste textarea "CLIENTE ANTECIPOU O PAGAMENTO PARA PAGAMENTO UNICO EM 20/08/2025"
type textarea "CLIENTE ANTECIPOU O PAGAMENTO PARA PAGAMENTO UNICO EM 20/08/2025"
click at [279, 209] on input "Dar baixa" at bounding box center [280, 212] width 33 height 12
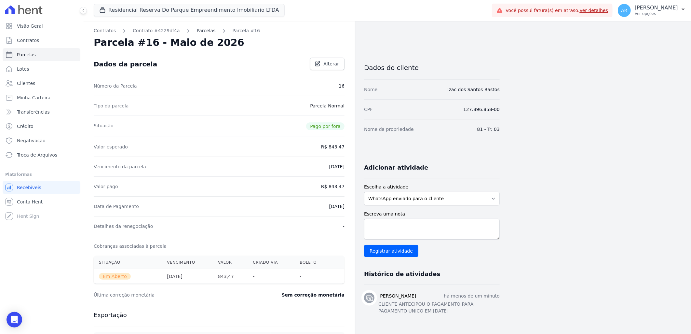
click at [197, 27] on link "Parcelas" at bounding box center [206, 30] width 19 height 7
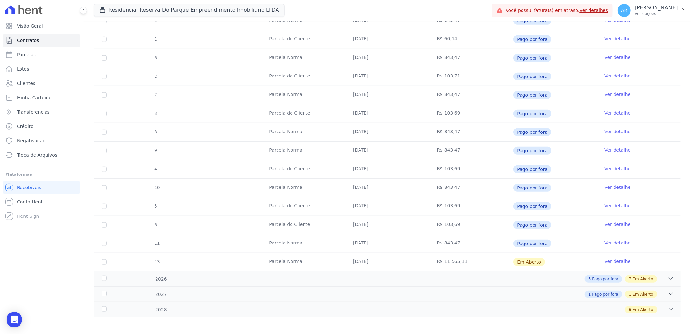
scroll to position [277, 0]
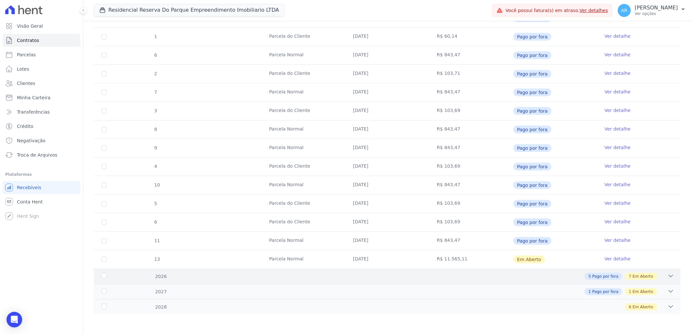
click at [641, 279] on div "7 Em Aberto" at bounding box center [641, 276] width 32 height 7
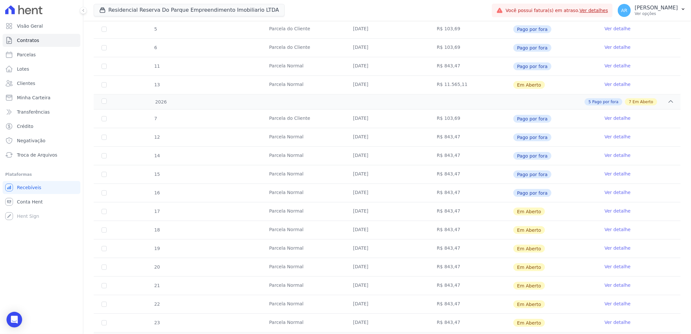
scroll to position [494, 0]
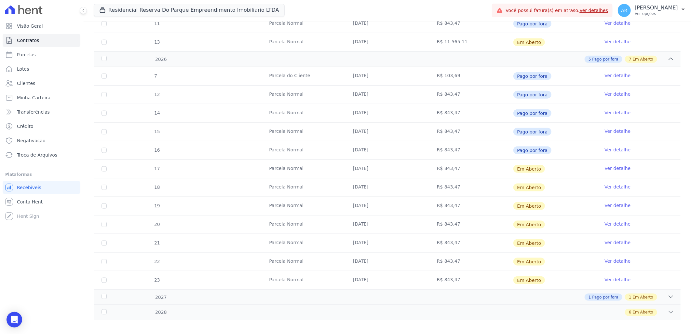
click at [615, 278] on link "Ver detalhe" at bounding box center [618, 279] width 26 height 7
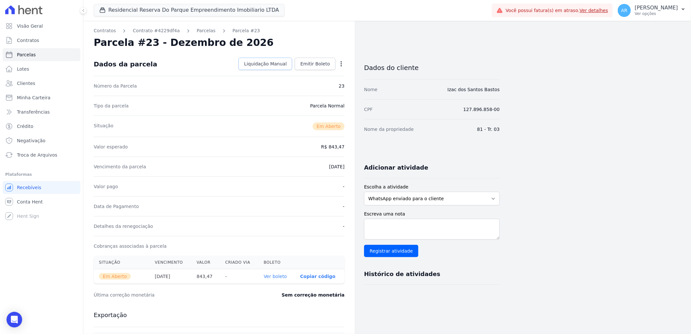
click at [267, 64] on span "Liquidação Manual" at bounding box center [265, 64] width 43 height 7
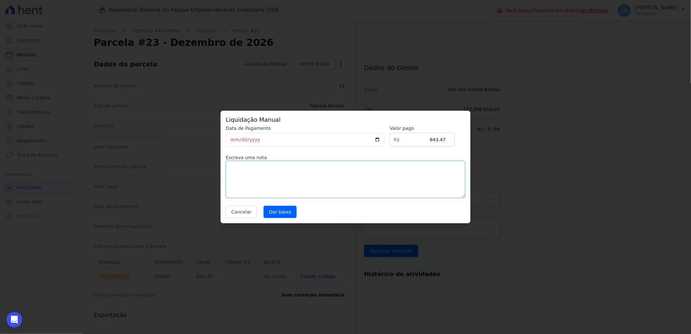
click at [287, 179] on textarea at bounding box center [346, 179] width 240 height 37
paste textarea "CLIENTE ANTECIPOU O PAGAMENTO PARA PAGAMENTO UNICO EM 20/08/2025"
type textarea "CLIENTE ANTECIPOU O PAGAMENTO PARA PAGAMENTO UNICO EM 20/08/2025"
click at [280, 210] on input "Dar baixa" at bounding box center [280, 212] width 33 height 12
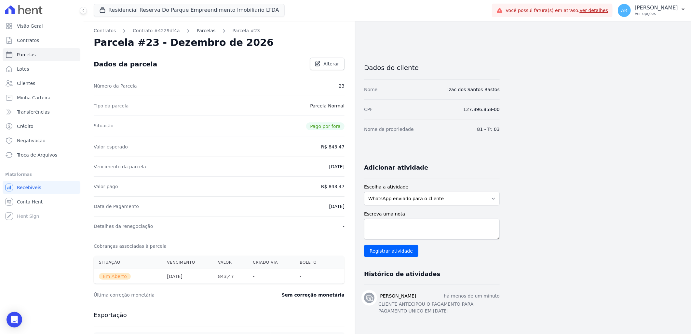
click at [200, 31] on link "Parcelas" at bounding box center [206, 30] width 19 height 7
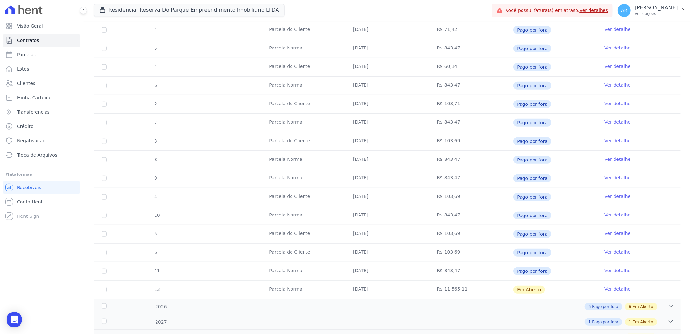
scroll to position [277, 0]
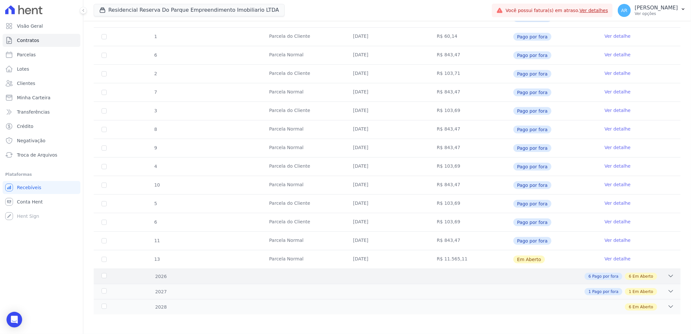
click at [643, 276] on span "Em Aberto" at bounding box center [643, 276] width 21 height 6
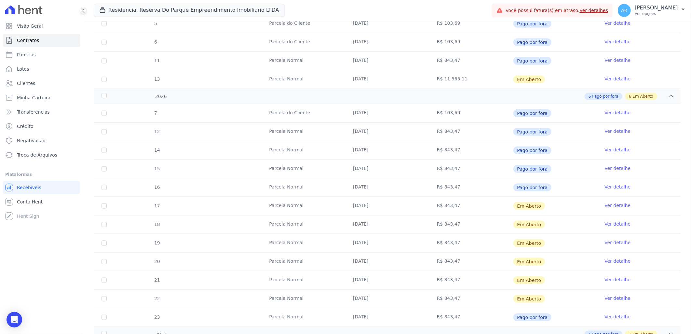
scroll to position [458, 0]
click at [615, 206] on link "Ver detalhe" at bounding box center [618, 204] width 26 height 7
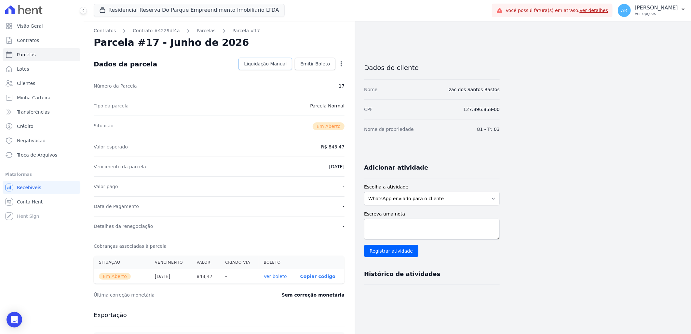
click at [266, 61] on span "Liquidação Manual" at bounding box center [265, 64] width 43 height 7
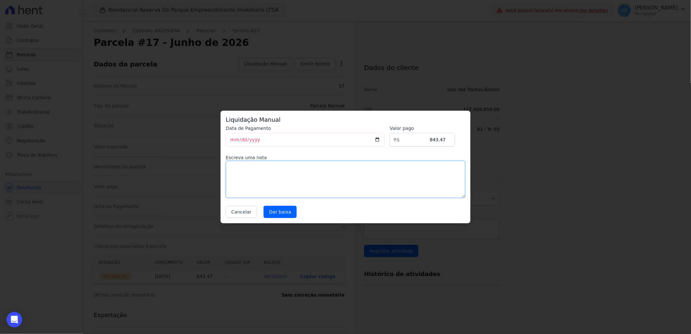
click at [347, 185] on textarea at bounding box center [346, 179] width 240 height 37
paste textarea "CLIENTE ANTECIPOU O PAGAMENTO PARA PAGAMENTO UNICO EM 20/08/2025"
type textarea "CLIENTE ANTECIPOU O PAGAMENTO PARA PAGAMENTO UNICO EM 20/08/2025"
click at [275, 214] on input "Dar baixa" at bounding box center [280, 212] width 33 height 12
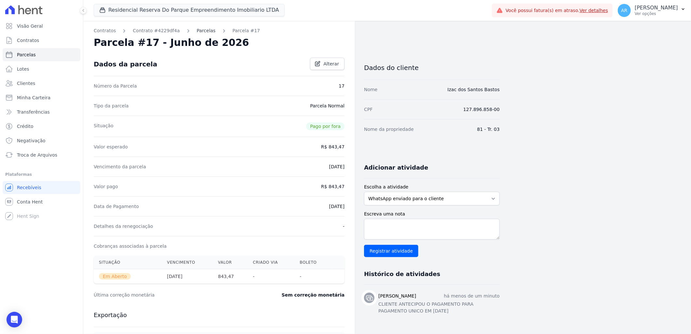
click at [197, 33] on link "Parcelas" at bounding box center [206, 30] width 19 height 7
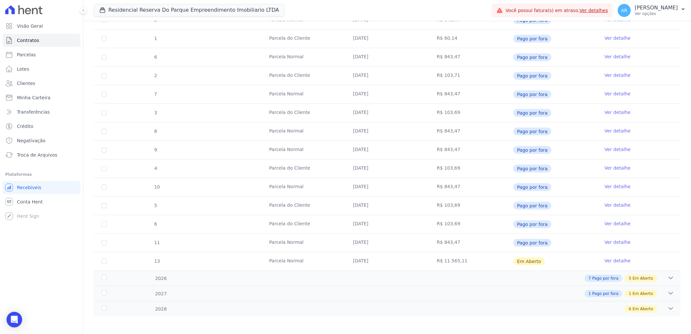
scroll to position [277, 0]
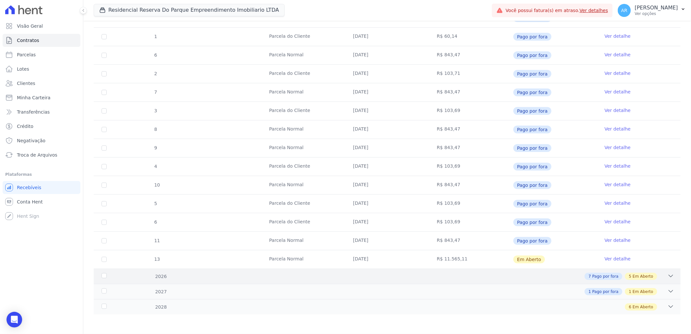
click at [646, 275] on span "Em Aberto" at bounding box center [643, 276] width 21 height 6
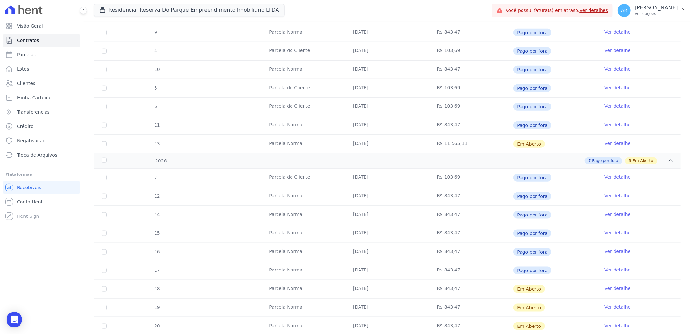
scroll to position [421, 0]
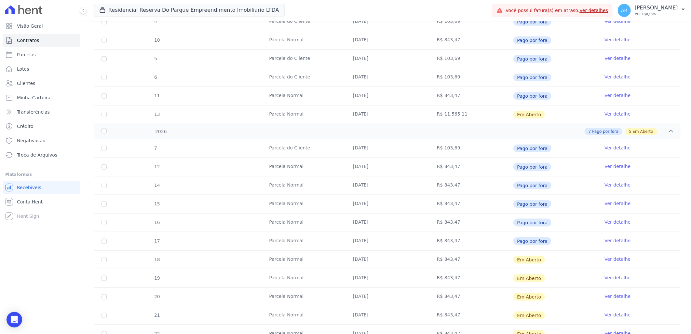
click at [610, 261] on link "Ver detalhe" at bounding box center [618, 259] width 26 height 7
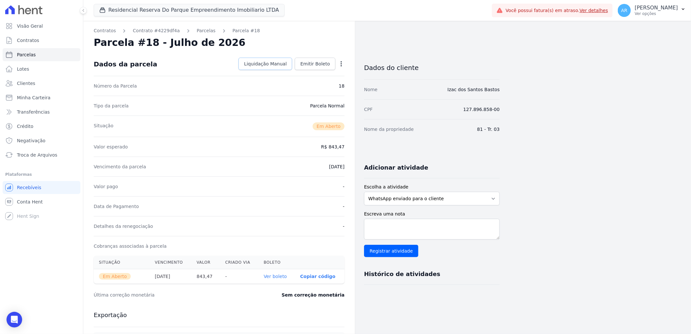
click at [264, 62] on span "Liquidação Manual" at bounding box center [265, 64] width 43 height 7
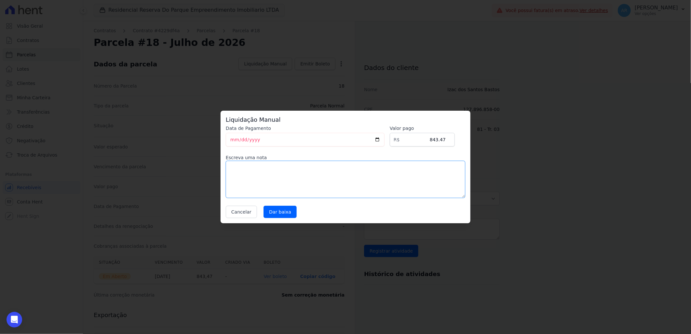
click at [335, 175] on textarea at bounding box center [346, 179] width 240 height 37
paste textarea "CLIENTE ANTECIPOU O PAGAMENTO PARA PAGAMENTO UNICO EM 20/08/2025"
type textarea "CLIENTE ANTECIPOU O PAGAMENTO PARA PAGAMENTO UNICO EM 20/08/2025"
click at [277, 210] on input "Dar baixa" at bounding box center [280, 212] width 33 height 12
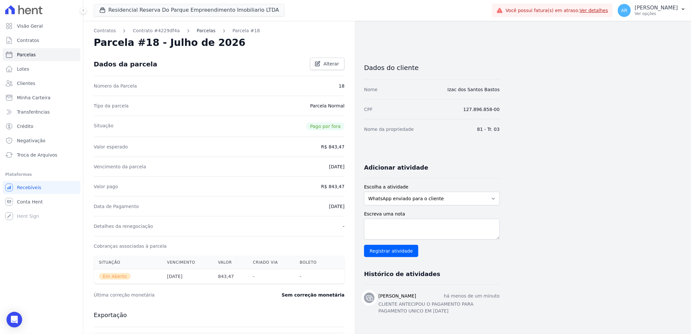
click at [202, 33] on link "Parcelas" at bounding box center [206, 30] width 19 height 7
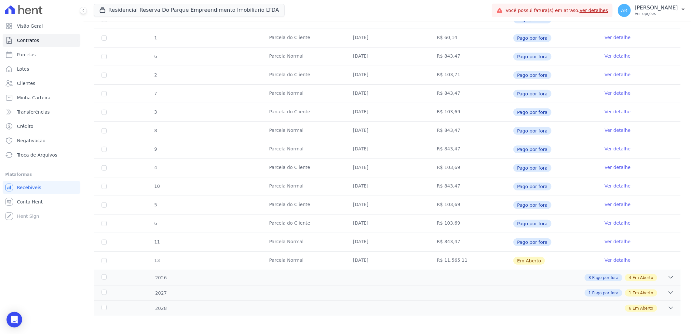
scroll to position [277, 0]
click at [639, 274] on span "Em Aberto" at bounding box center [643, 276] width 21 height 6
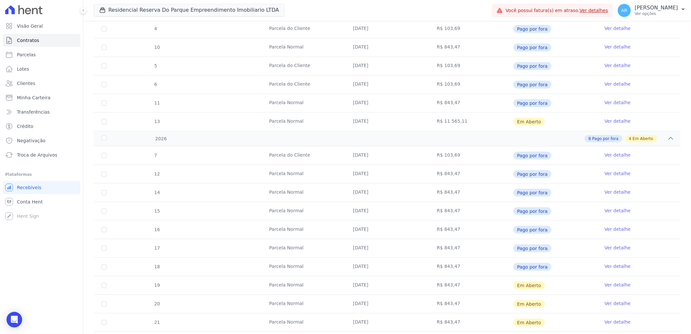
scroll to position [421, 0]
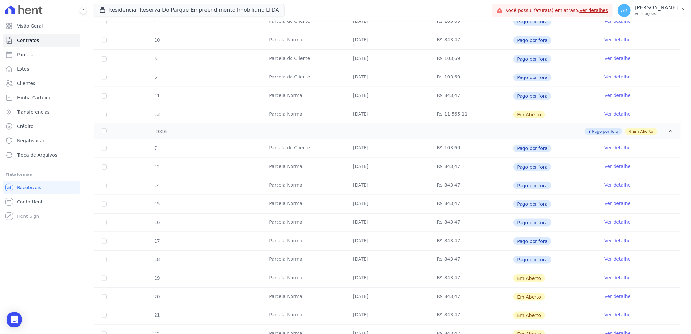
click at [609, 280] on link "Ver detalhe" at bounding box center [618, 277] width 26 height 7
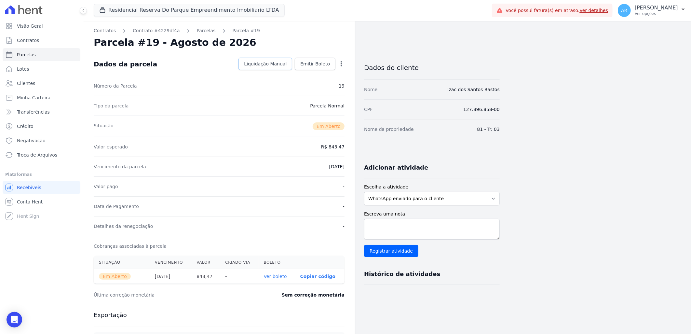
click at [259, 63] on span "Liquidação Manual" at bounding box center [265, 64] width 43 height 7
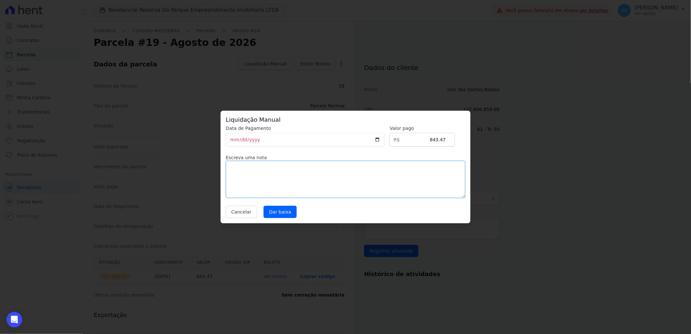
click at [307, 184] on textarea at bounding box center [346, 179] width 240 height 37
paste textarea "CLIENTE ANTECIPOU O PAGAMENTO PARA PAGAMENTO UNICO EM 20/08/2025"
type textarea "CLIENTE ANTECIPOU O PAGAMENTO PARA PAGAMENTO UNICO EM 20/08/2025"
click at [278, 212] on input "Dar baixa" at bounding box center [280, 212] width 33 height 12
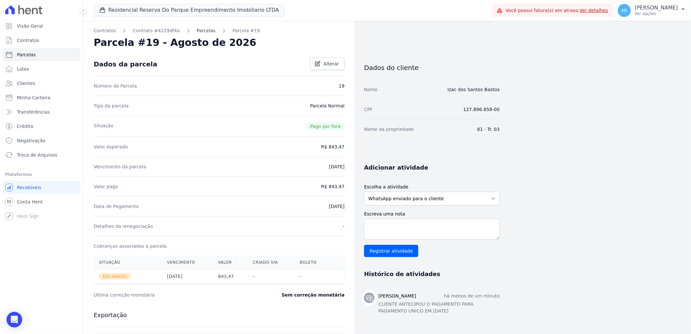
click at [197, 32] on link "Parcelas" at bounding box center [206, 30] width 19 height 7
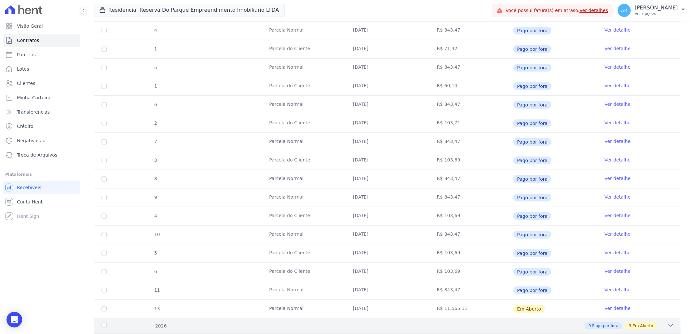
scroll to position [277, 0]
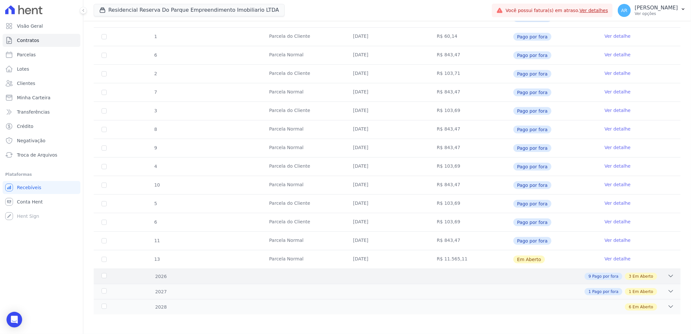
click at [637, 277] on span "Em Aberto" at bounding box center [643, 276] width 21 height 6
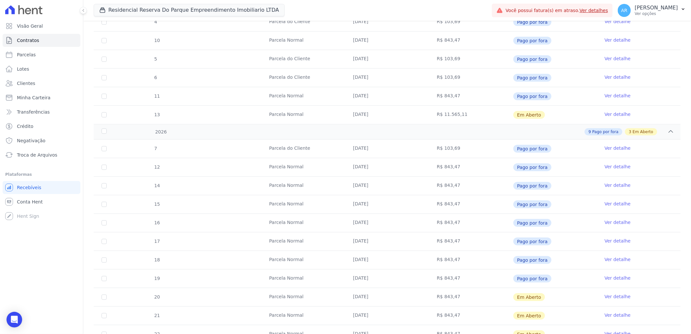
scroll to position [421, 0]
click at [621, 297] on link "Ver detalhe" at bounding box center [618, 296] width 26 height 7
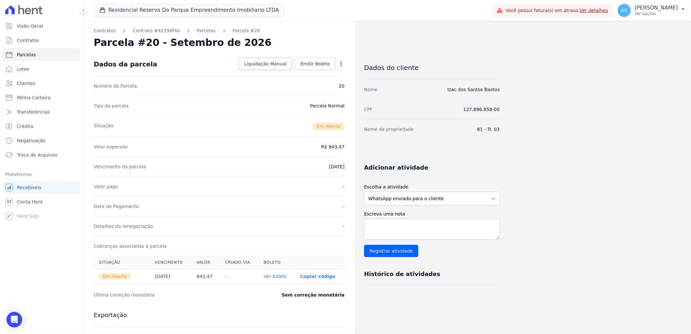
click at [268, 66] on span "Liquidação Manual" at bounding box center [265, 64] width 43 height 7
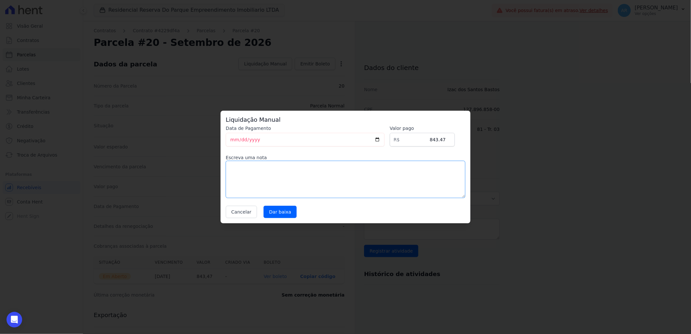
click at [295, 174] on textarea at bounding box center [346, 179] width 240 height 37
paste textarea "CLIENTE ANTECIPOU O PAGAMENTO PARA PAGAMENTO UNICO EM 20/08/2025"
type textarea "CLIENTE ANTECIPOU O PAGAMENTO PARA PAGAMENTO UNICO EM 20/08/2025"
click at [278, 213] on input "Dar baixa" at bounding box center [280, 212] width 33 height 12
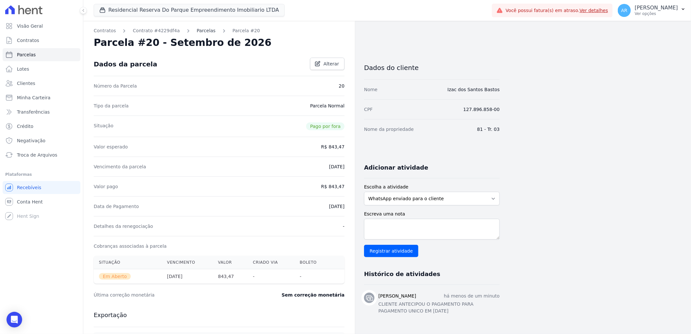
click at [202, 34] on link "Parcelas" at bounding box center [206, 30] width 19 height 7
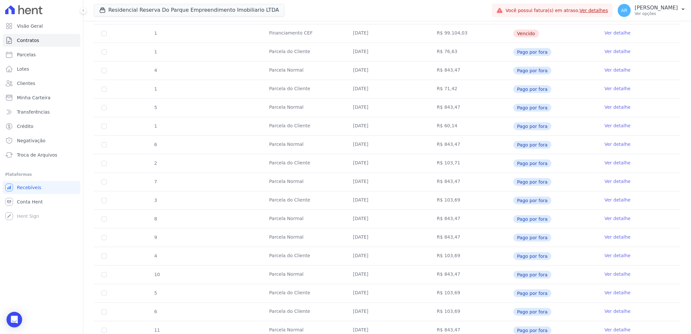
scroll to position [253, 0]
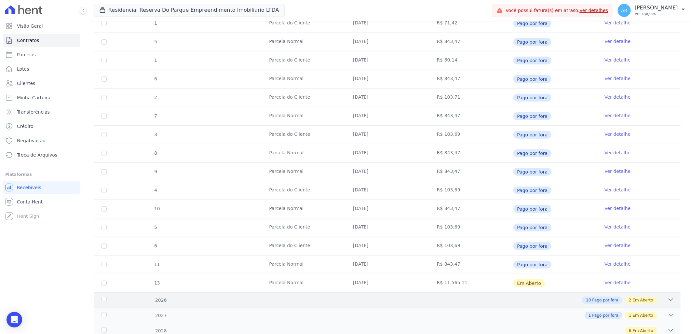
click at [643, 299] on span "Em Aberto" at bounding box center [643, 300] width 21 height 6
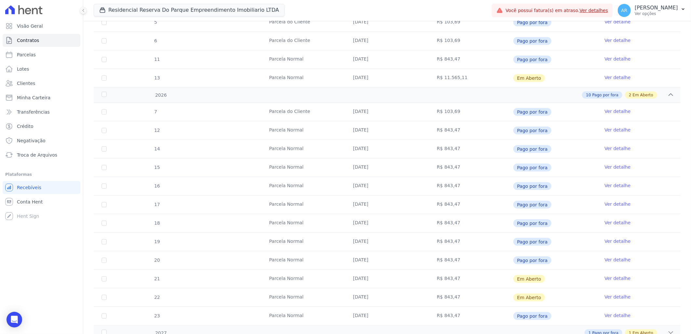
scroll to position [470, 0]
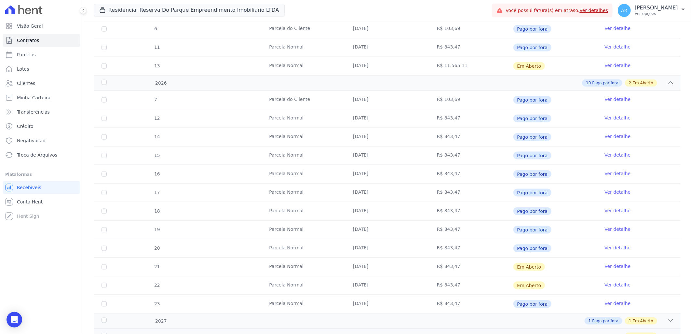
click at [614, 267] on link "Ver detalhe" at bounding box center [618, 266] width 26 height 7
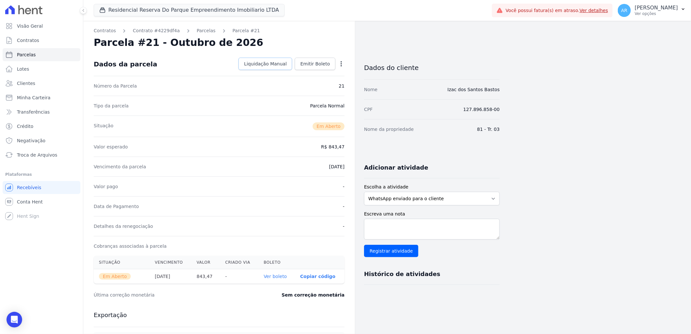
click at [268, 67] on span "Liquidação Manual" at bounding box center [265, 64] width 43 height 7
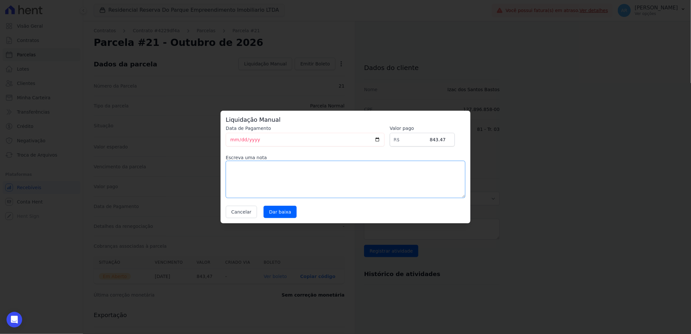
click at [314, 176] on textarea at bounding box center [346, 179] width 240 height 37
paste textarea "CLIENTE ANTECIPOU O PAGAMENTO PARA PAGAMENTO UNICO EM 20/08/2025"
type textarea "CLIENTE ANTECIPOU O PAGAMENTO PARA PAGAMENTO UNICO EM 20/08/2025"
click at [278, 211] on input "Dar baixa" at bounding box center [280, 212] width 33 height 12
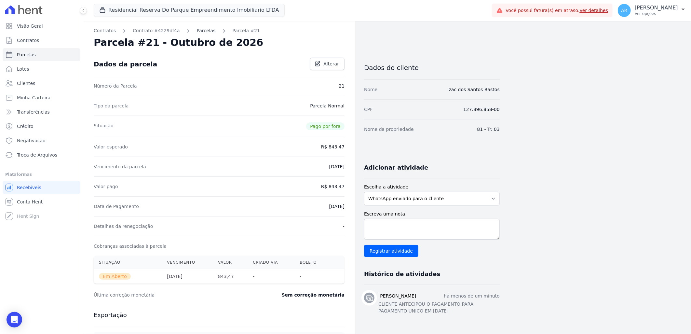
click at [200, 31] on link "Parcelas" at bounding box center [206, 30] width 19 height 7
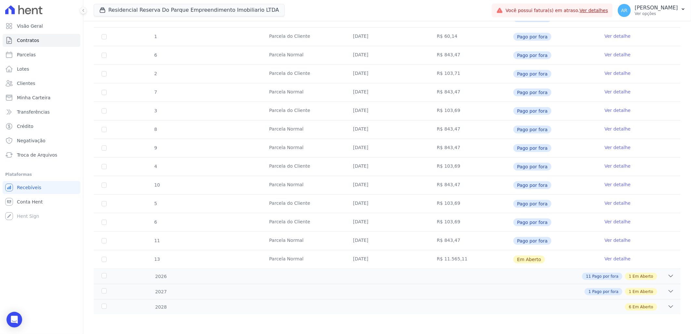
scroll to position [277, 0]
click at [645, 277] on span "Em Aberto" at bounding box center [643, 276] width 21 height 6
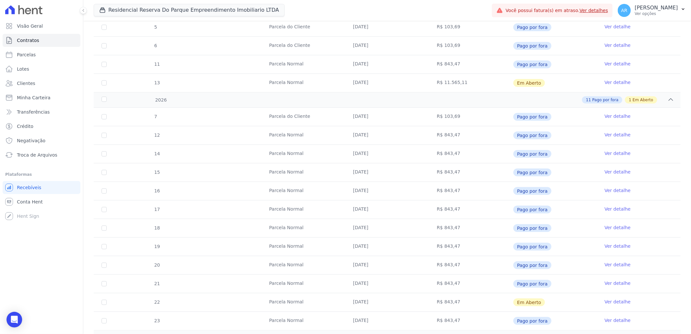
scroll to position [500, 0]
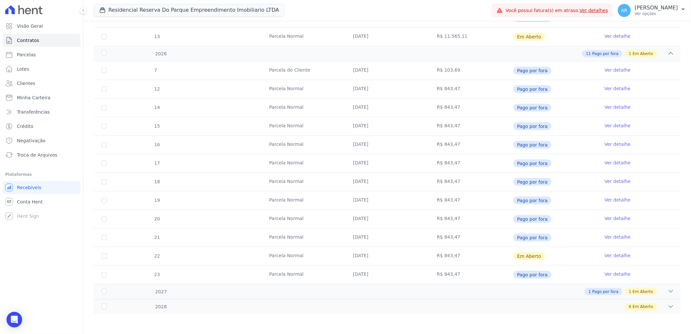
click at [613, 256] on link "Ver detalhe" at bounding box center [618, 255] width 26 height 7
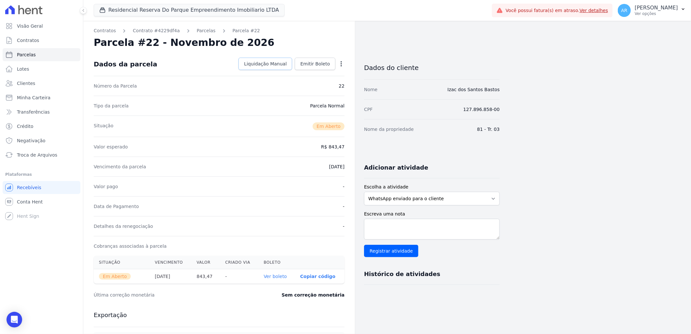
click at [269, 67] on span "Liquidação Manual" at bounding box center [265, 64] width 43 height 7
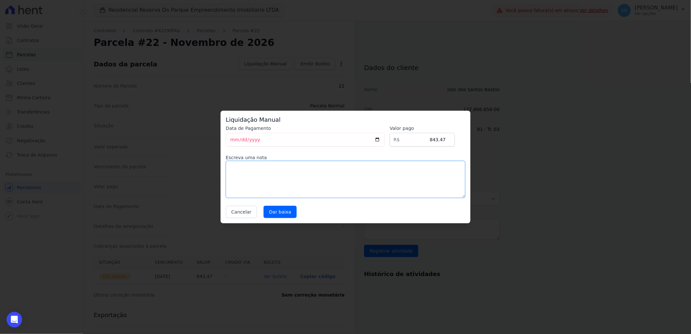
click at [324, 174] on textarea at bounding box center [346, 179] width 240 height 37
paste textarea "CLIENTE ANTECIPOU O PAGAMENTO PARA PAGAMENTO UNICO EM 20/08/2025"
type textarea "CLIENTE ANTECIPOU O PAGAMENTO PARA PAGAMENTO UNICO EM 20/08/2025"
click at [275, 209] on input "Dar baixa" at bounding box center [280, 212] width 33 height 12
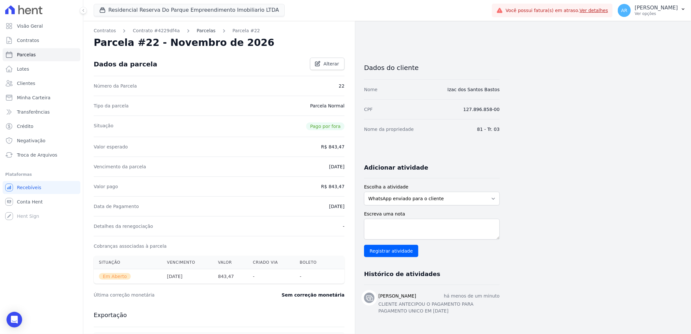
click at [199, 31] on link "Parcelas" at bounding box center [206, 30] width 19 height 7
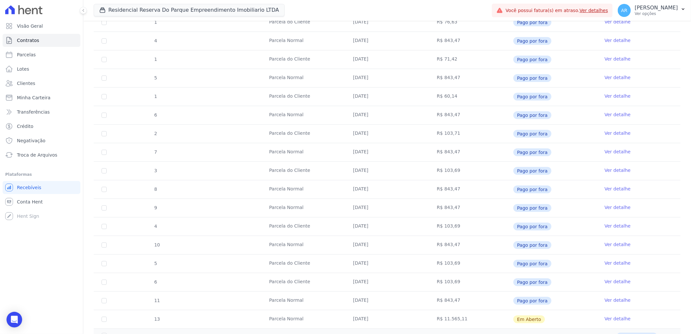
scroll to position [277, 0]
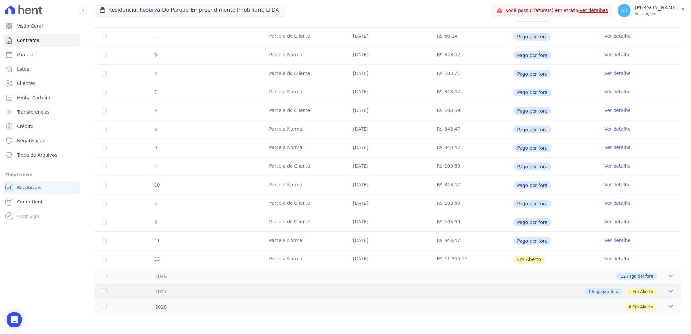
click at [652, 292] on div "1 Pago por fora 1 Em Aberto" at bounding box center [416, 291] width 516 height 7
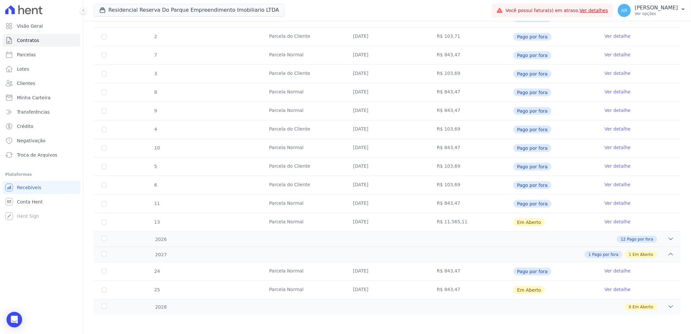
click at [616, 291] on link "Ver detalhe" at bounding box center [618, 289] width 26 height 7
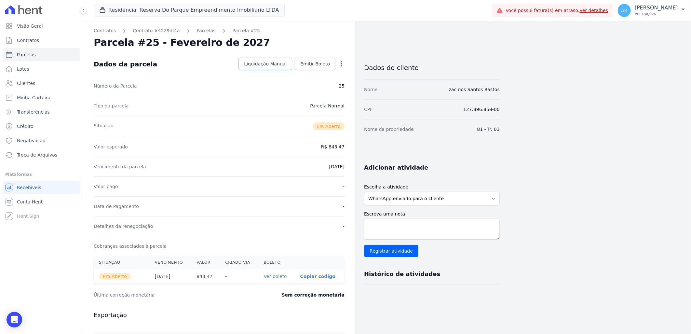
click at [269, 62] on span "Liquidação Manual" at bounding box center [265, 64] width 43 height 7
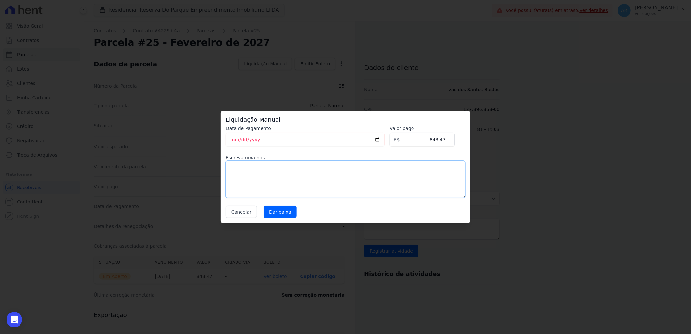
click at [322, 189] on textarea at bounding box center [346, 179] width 240 height 37
paste textarea "CLIENTE ANTECIPOU O PAGAMENTO PARA PAGAMENTO UNICO EM 20/08/2025"
type textarea "CLIENTE ANTECIPOU O PAGAMENTO PARA PAGAMENTO UNICO EM 20/08/2025"
click at [281, 213] on input "Dar baixa" at bounding box center [280, 212] width 33 height 12
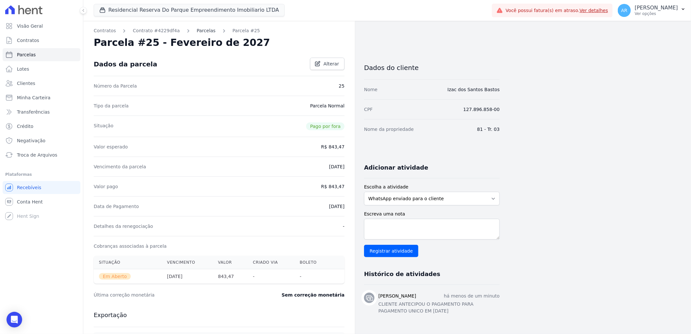
click at [198, 31] on link "Parcelas" at bounding box center [206, 30] width 19 height 7
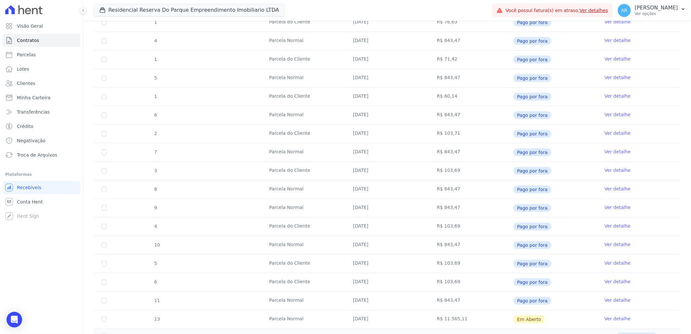
scroll to position [277, 0]
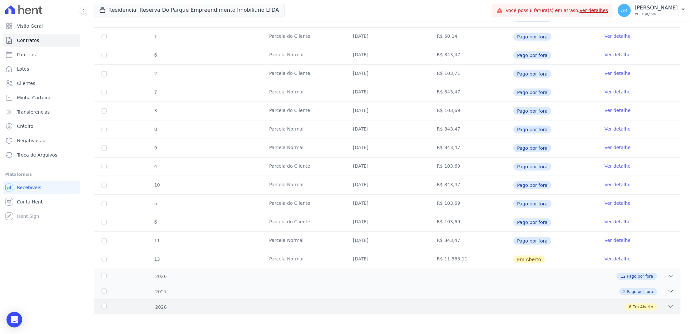
click at [659, 303] on div "6 Em Aberto" at bounding box center [416, 306] width 516 height 7
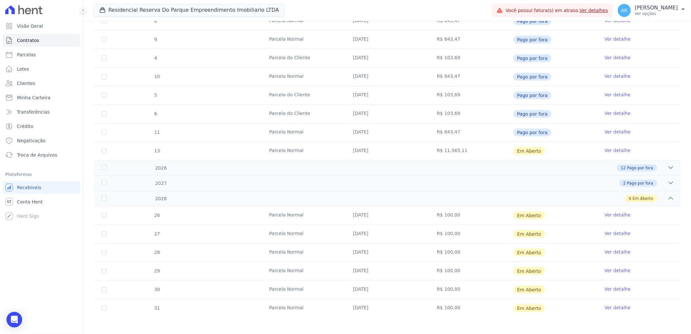
scroll to position [388, 0]
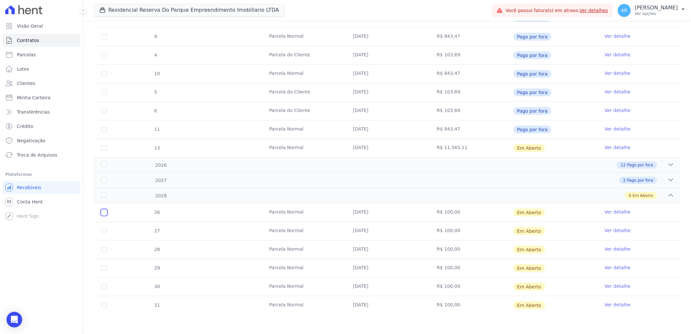
drag, startPoint x: 104, startPoint y: 213, endPoint x: 104, endPoint y: 224, distance: 10.7
click at [104, 213] on input "checkbox" at bounding box center [104, 212] width 5 height 5
checkbox input "true"
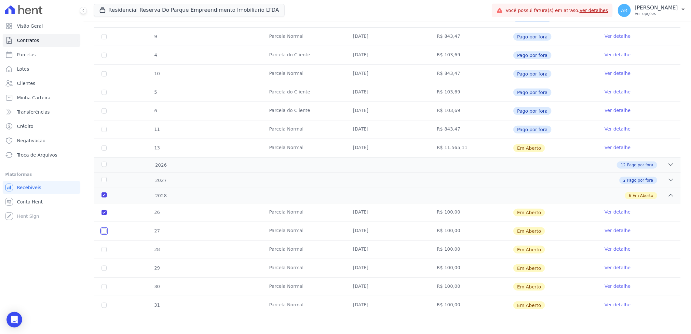
click at [103, 215] on input "checkbox" at bounding box center [104, 212] width 5 height 5
checkbox input "true"
drag, startPoint x: 103, startPoint y: 247, endPoint x: 105, endPoint y: 260, distance: 12.6
click at [103, 215] on input "checkbox" at bounding box center [104, 212] width 5 height 5
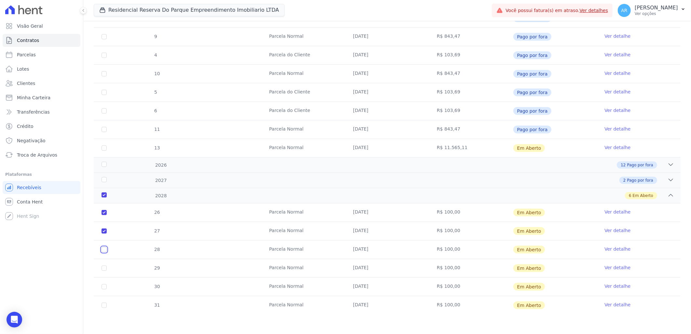
checkbox input "true"
drag, startPoint x: 105, startPoint y: 268, endPoint x: 105, endPoint y: 279, distance: 10.7
click at [105, 215] on input "checkbox" at bounding box center [104, 212] width 5 height 5
checkbox input "true"
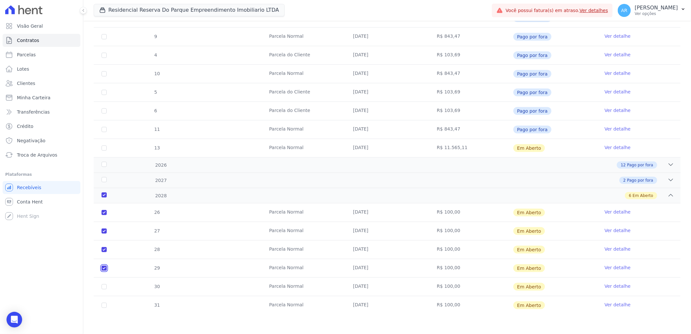
checkbox input "true"
drag, startPoint x: 105, startPoint y: 282, endPoint x: 103, endPoint y: 296, distance: 13.8
click at [105, 284] on td "30" at bounding box center [104, 287] width 21 height 18
click at [104, 215] on input "checkbox" at bounding box center [104, 212] width 5 height 5
checkbox input "true"
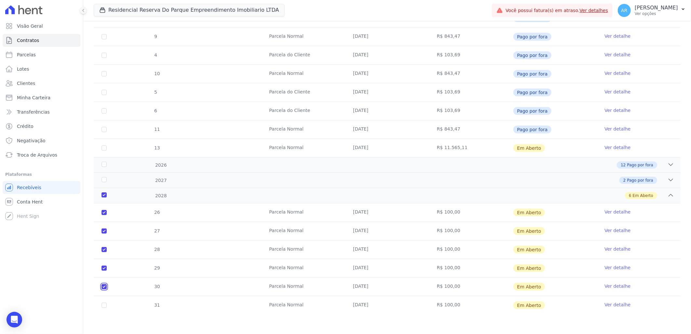
checkbox input "true"
click at [103, 215] on input "checkbox" at bounding box center [104, 212] width 5 height 5
checkbox input "true"
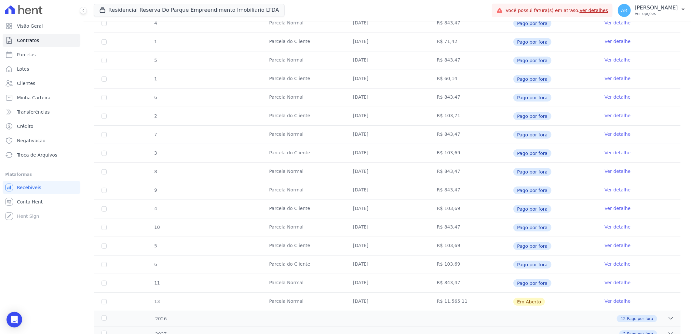
scroll to position [325, 0]
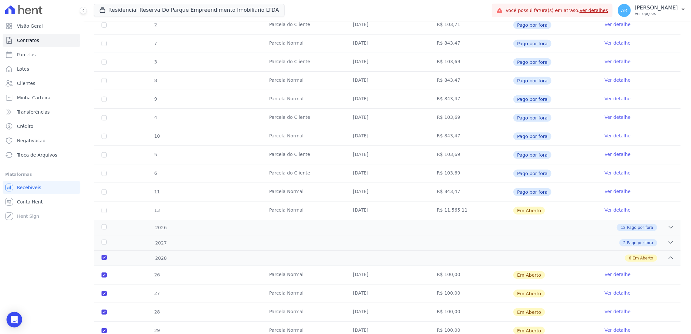
click at [614, 278] on td "Ver detalhe" at bounding box center [639, 275] width 84 height 18
click at [611, 276] on link "Ver detalhe" at bounding box center [618, 274] width 26 height 7
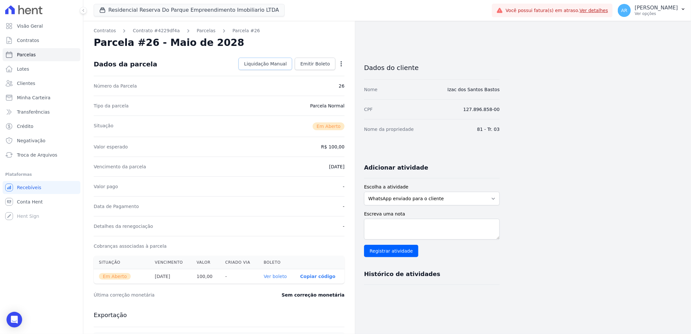
click at [260, 63] on span "Liquidação Manual" at bounding box center [265, 64] width 43 height 7
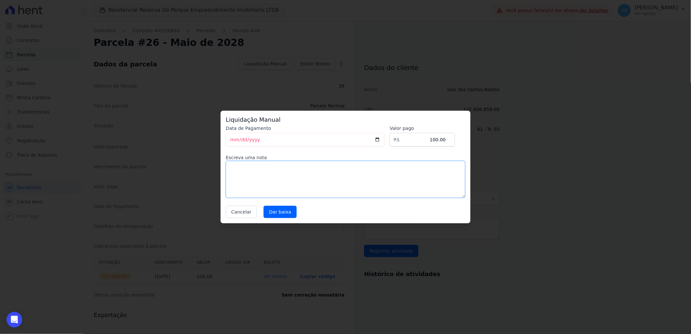
click at [278, 181] on textarea at bounding box center [346, 179] width 240 height 37
paste textarea "CLIENTE ANTECIPOU O PAGAMENTO PARA PAGAMENTO UNICO EM 20/08/2025"
type textarea "CLIENTE ANTECIPOU O PAGAMENTO PARA PAGAMENTO UNICO EM 20/08/2025"
click at [272, 212] on input "Dar baixa" at bounding box center [280, 212] width 33 height 12
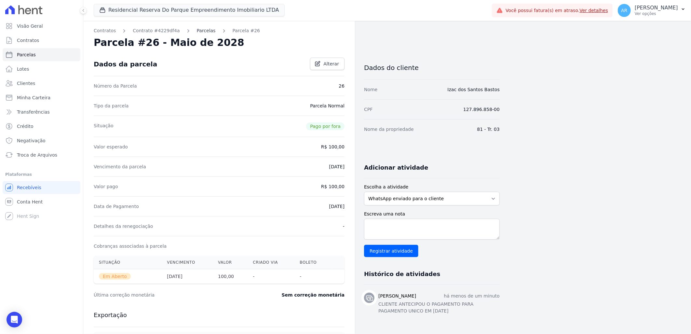
click at [197, 32] on link "Parcelas" at bounding box center [206, 30] width 19 height 7
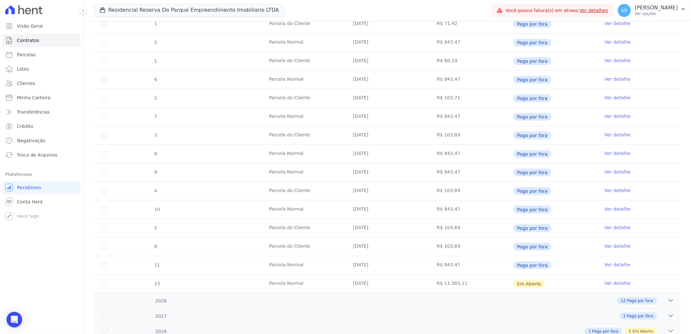
scroll to position [277, 0]
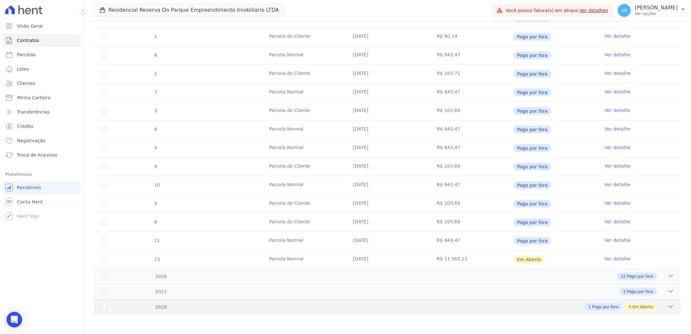
click at [643, 310] on span "Em Aberto" at bounding box center [643, 307] width 21 height 6
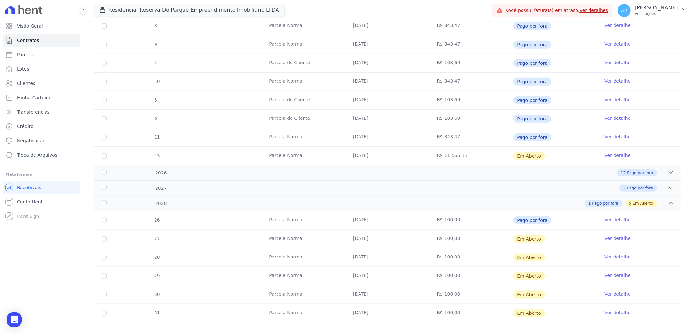
scroll to position [388, 0]
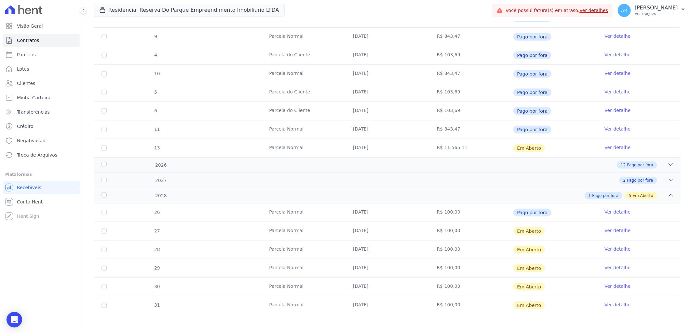
click at [605, 232] on link "Ver detalhe" at bounding box center [618, 230] width 26 height 7
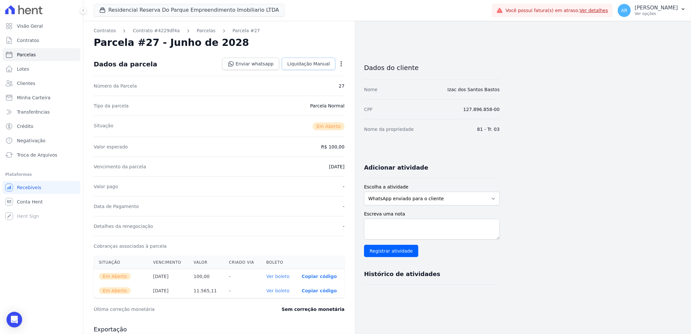
click at [318, 67] on link "Liquidação Manual" at bounding box center [309, 64] width 54 height 12
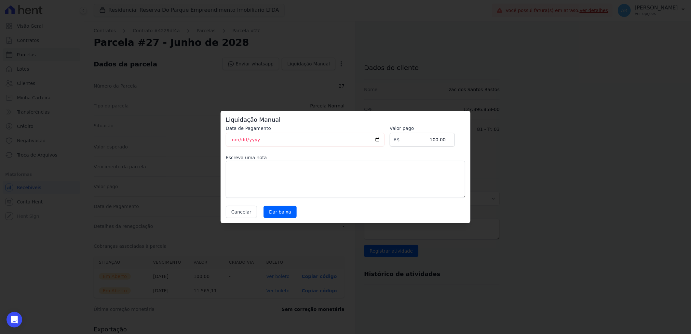
click at [313, 204] on div "Data de Pagamento 2025-08-12 Valor pago R$ 100.00 Escreva uma nota Cancelar Dar…" at bounding box center [346, 171] width 240 height 93
click at [311, 184] on textarea at bounding box center [346, 179] width 240 height 37
paste textarea "CLIENTE ANTECIPOU O PAGAMENTO PARA PAGAMENTO UNICO EM 20/08/2025"
type textarea "CLIENTE ANTECIPOU O PAGAMENTO PARA PAGAMENTO UNICO EM 20/08/2025"
click at [279, 210] on input "Dar baixa" at bounding box center [280, 212] width 33 height 12
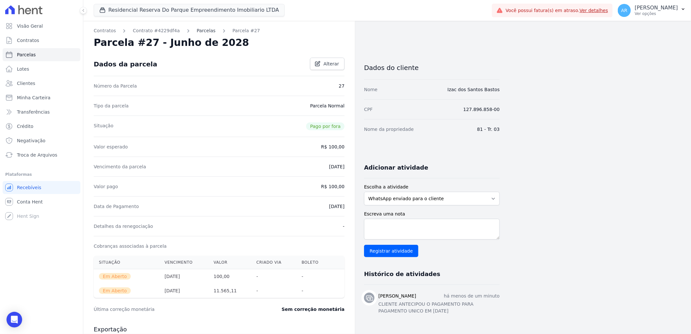
click at [200, 30] on link "Parcelas" at bounding box center [206, 30] width 19 height 7
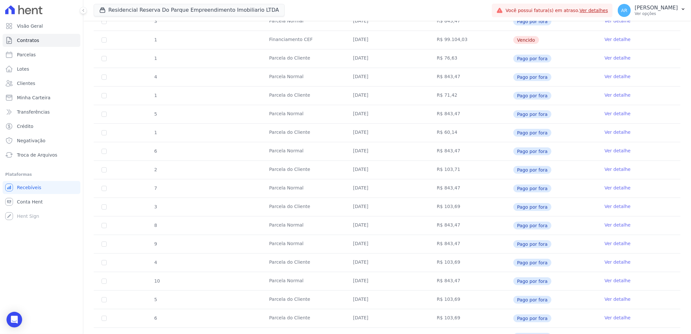
scroll to position [277, 0]
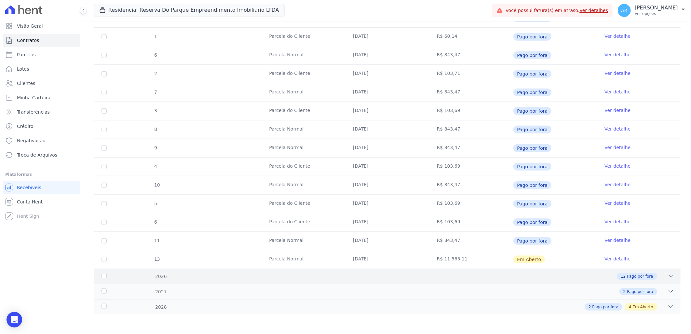
click at [649, 277] on div "12 Pago por fora" at bounding box center [637, 276] width 40 height 7
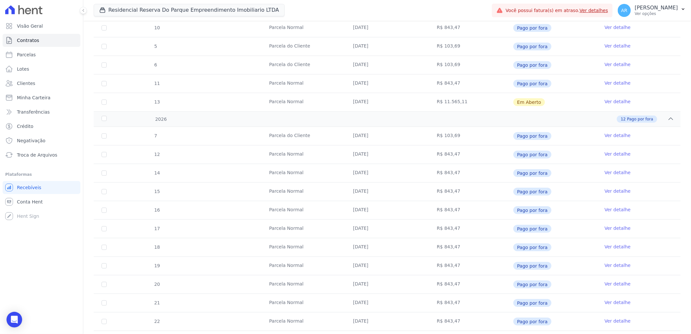
scroll to position [427, 0]
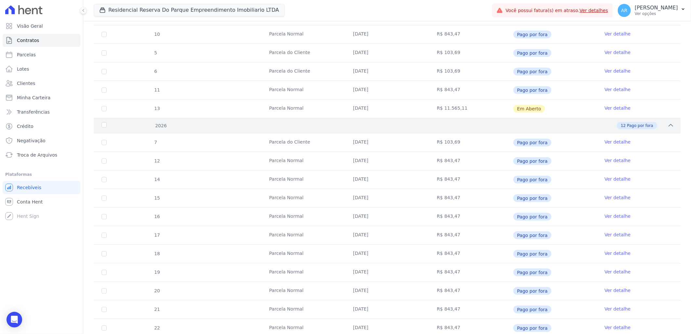
click at [658, 126] on div "12 Pago por fora" at bounding box center [416, 125] width 516 height 7
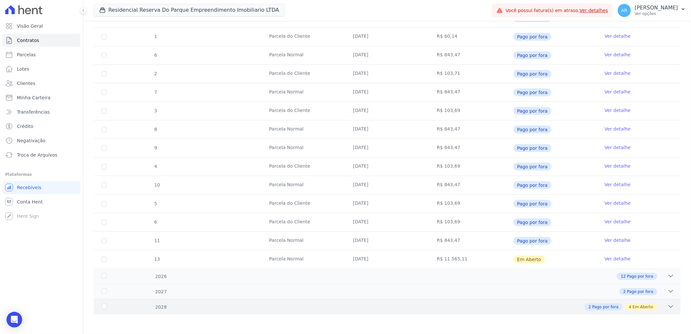
click at [644, 305] on span "Em Aberto" at bounding box center [643, 307] width 21 height 6
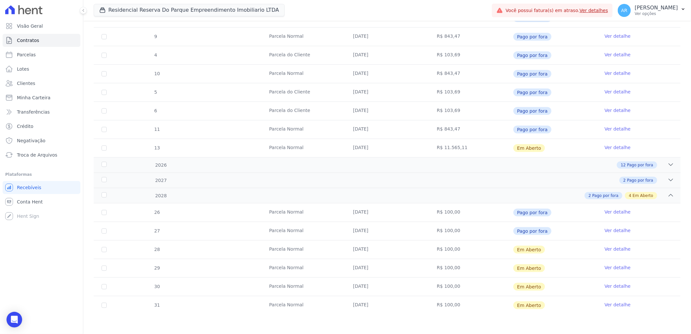
click at [617, 252] on link "Ver detalhe" at bounding box center [618, 249] width 26 height 7
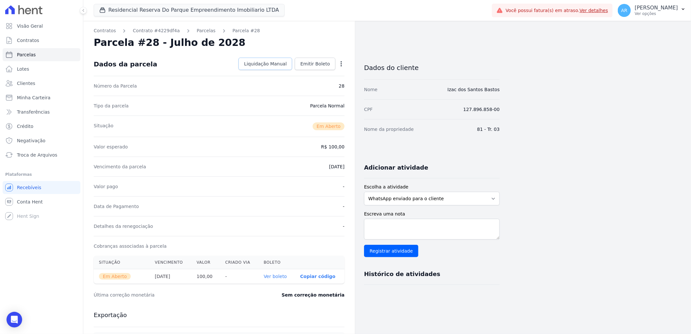
click at [275, 65] on span "Liquidação Manual" at bounding box center [265, 64] width 43 height 7
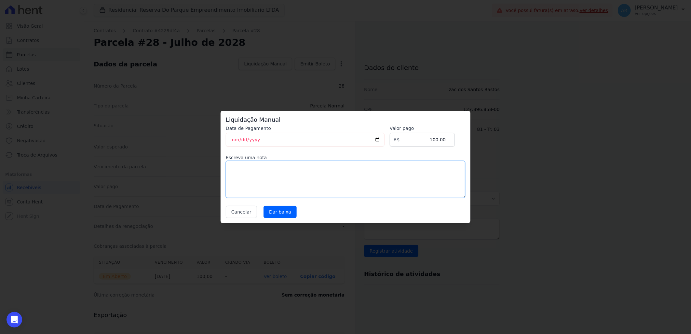
click at [281, 168] on textarea at bounding box center [346, 179] width 240 height 37
paste textarea "CLIENTE ANTECIPOU O PAGAMENTO PARA PAGAMENTO UNICO EM 20/08/2025"
type textarea "CLIENTE ANTECIPOU O PAGAMENTO PARA PAGAMENTO UNICO EM 20/08/2025"
click at [285, 215] on input "Dar baixa" at bounding box center [280, 212] width 33 height 12
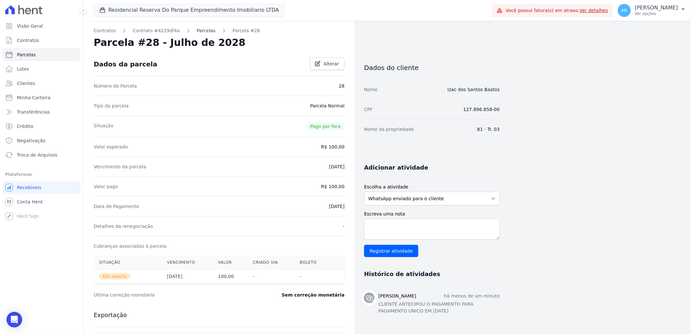
click at [199, 33] on link "Parcelas" at bounding box center [206, 30] width 19 height 7
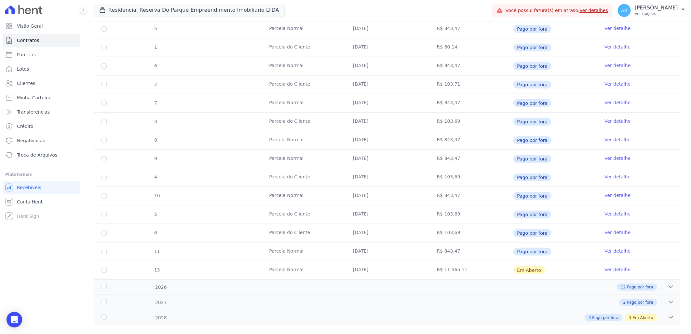
scroll to position [277, 0]
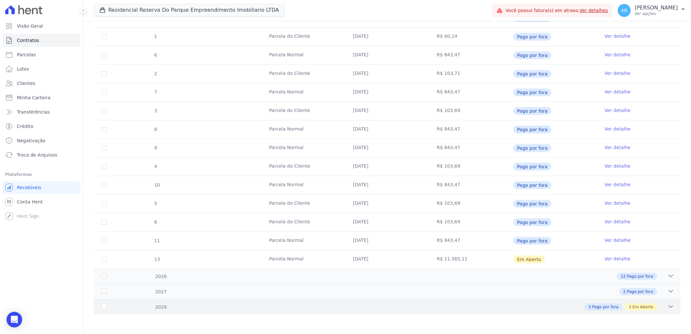
click at [625, 307] on div "3 Em Aberto" at bounding box center [641, 306] width 32 height 7
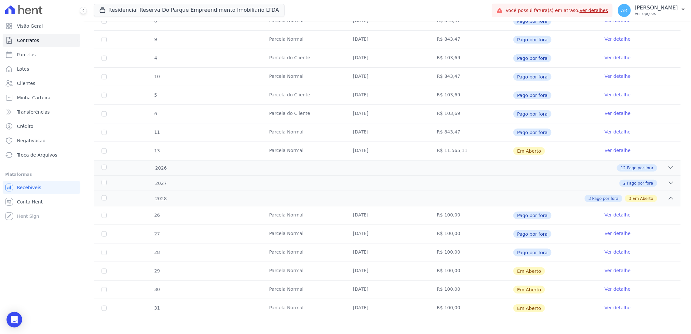
scroll to position [388, 0]
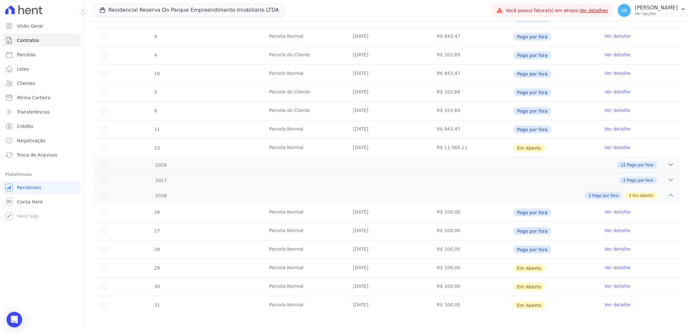
click at [616, 266] on link "Ver detalhe" at bounding box center [618, 267] width 26 height 7
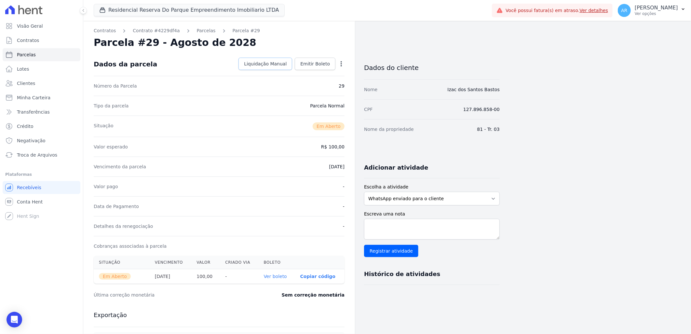
click at [281, 63] on span "Liquidação Manual" at bounding box center [265, 64] width 43 height 7
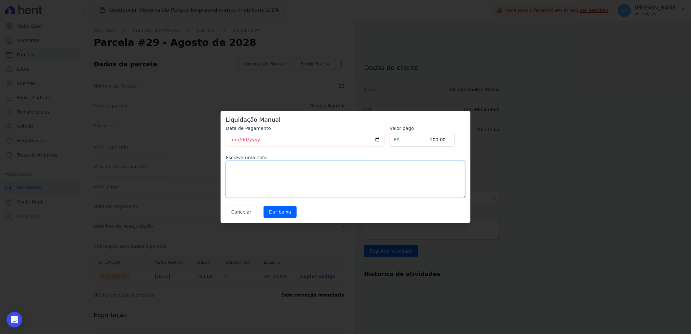
click at [302, 179] on textarea at bounding box center [346, 179] width 240 height 37
paste textarea "CLIENTE ANTECIPOU O PAGAMENTO PARA PAGAMENTO UNICO EM 20/08/2025"
type textarea "CLIENTE ANTECIPOU O PAGAMENTO PARA PAGAMENTO UNICO EM 20/08/2025"
click at [284, 212] on input "Dar baixa" at bounding box center [280, 212] width 33 height 12
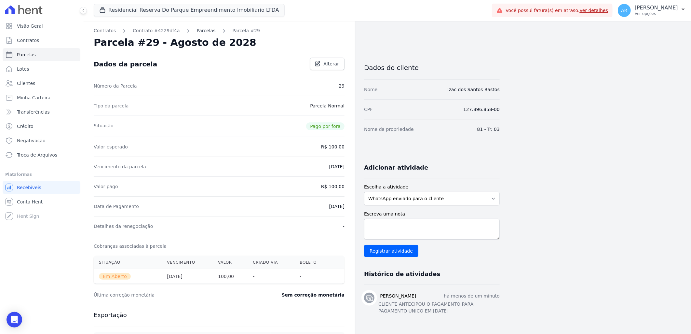
click at [197, 31] on link "Parcelas" at bounding box center [206, 30] width 19 height 7
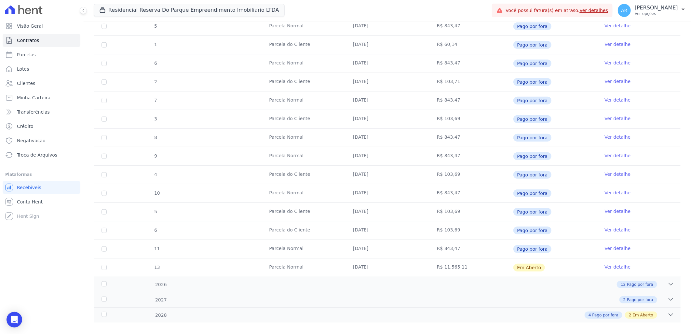
scroll to position [277, 0]
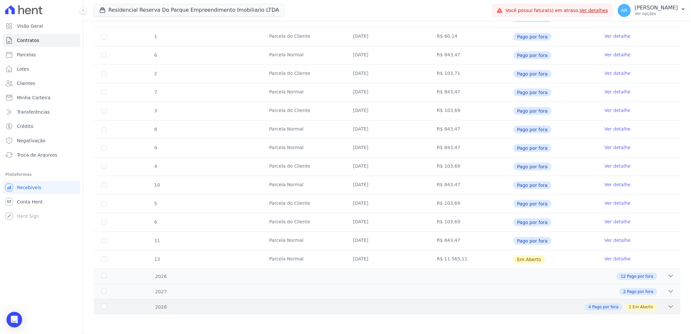
click at [602, 309] on span "Pago por fora" at bounding box center [606, 307] width 26 height 6
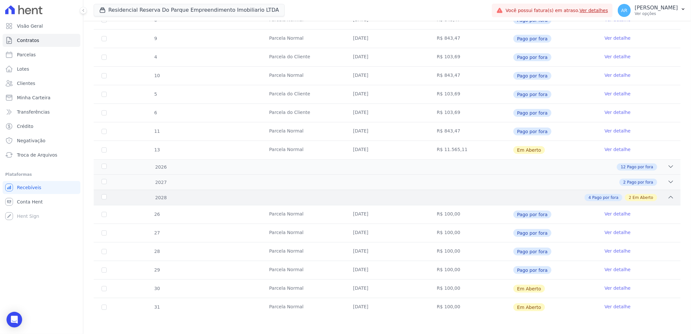
scroll to position [388, 0]
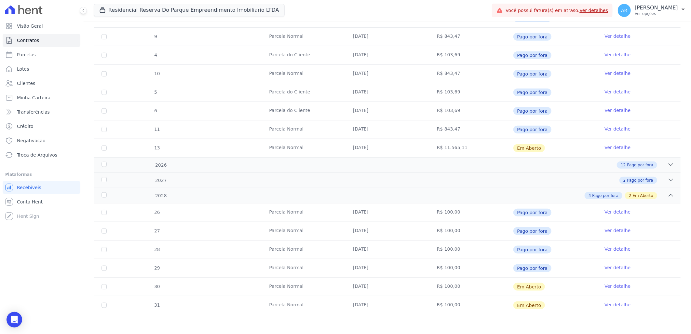
click at [393, 284] on td "10/09/2028" at bounding box center [387, 287] width 84 height 18
click at [443, 285] on td "R$ 100,00" at bounding box center [471, 287] width 84 height 18
click at [606, 292] on td "Ver detalhe" at bounding box center [639, 287] width 84 height 18
click at [606, 288] on link "Ver detalhe" at bounding box center [618, 286] width 26 height 7
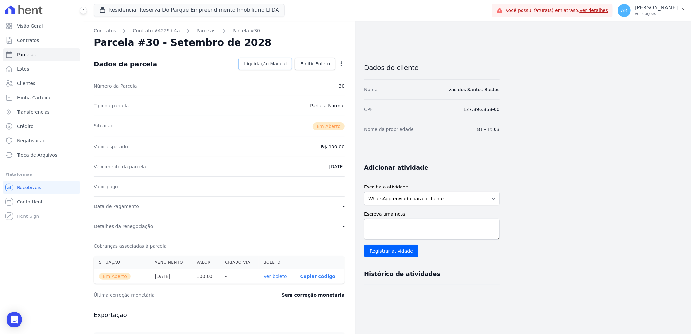
click at [271, 58] on link "Liquidação Manual" at bounding box center [266, 64] width 54 height 12
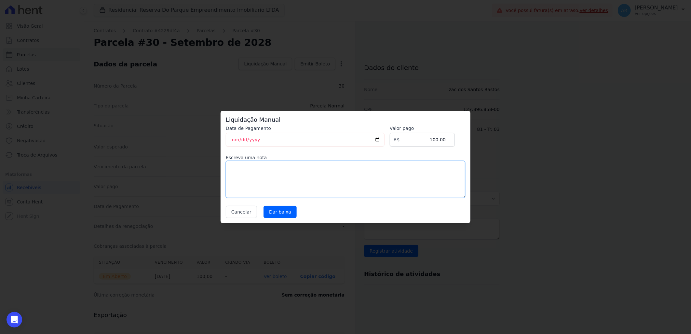
click at [277, 181] on textarea at bounding box center [346, 179] width 240 height 37
paste textarea "CLIENTE ANTECIPOU O PAGAMENTO PARA PAGAMENTO UNICO EM 20/08/2025"
type textarea "CLIENTE ANTECIPOU O PAGAMENTO PARA PAGAMENTO UNICO EM 20/08/2025"
click at [285, 216] on input "Dar baixa" at bounding box center [280, 212] width 33 height 12
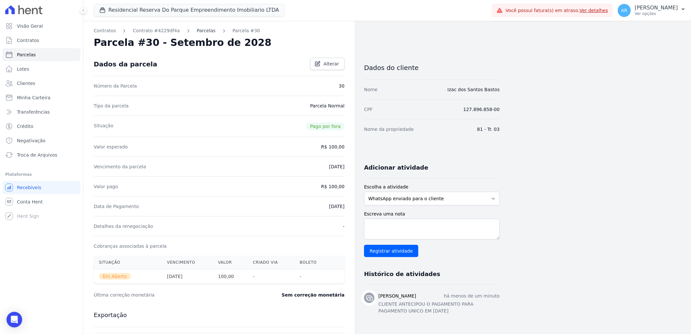
click at [197, 31] on link "Parcelas" at bounding box center [206, 30] width 19 height 7
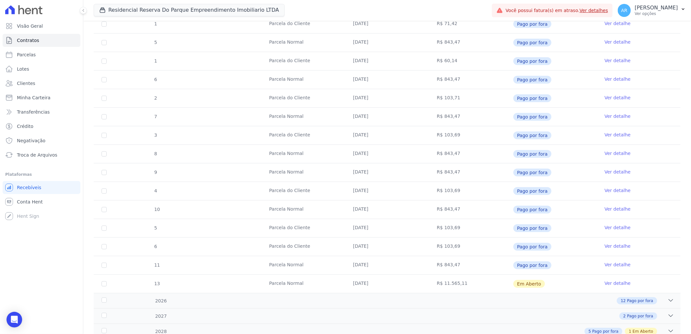
scroll to position [277, 0]
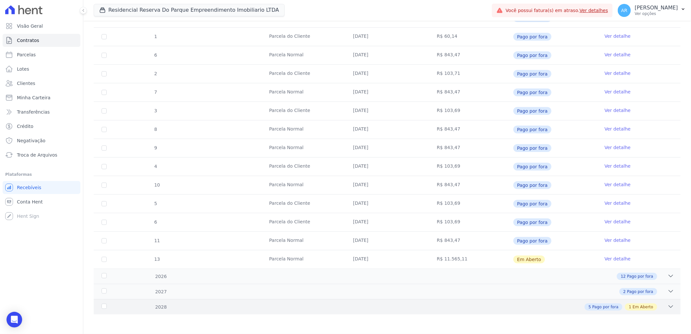
click at [656, 304] on div "5 Pago por fora 1 Em Aberto" at bounding box center [416, 306] width 516 height 7
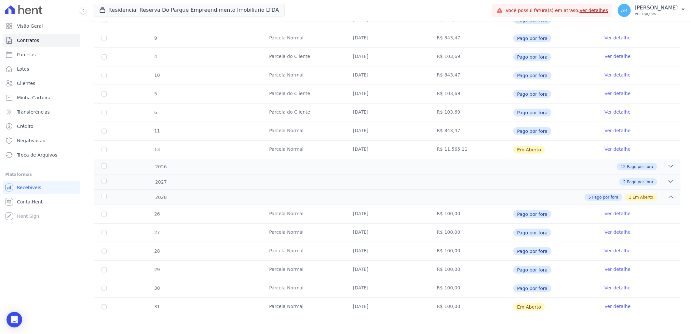
scroll to position [388, 0]
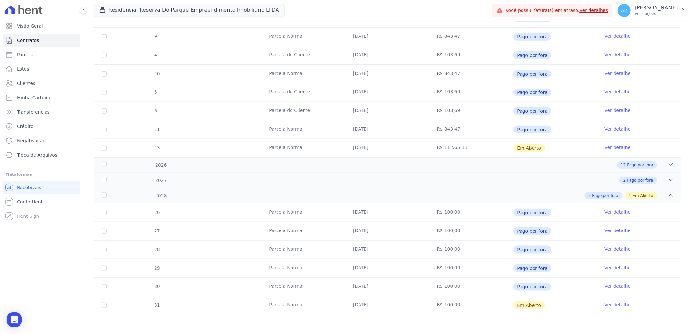
click at [619, 301] on link "Ver detalhe" at bounding box center [618, 304] width 26 height 7
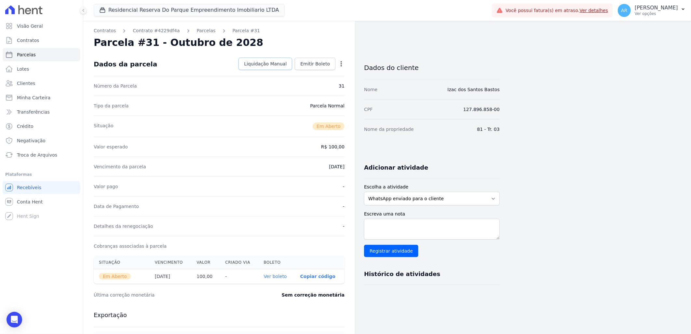
click at [271, 66] on span "Liquidação Manual" at bounding box center [265, 64] width 43 height 7
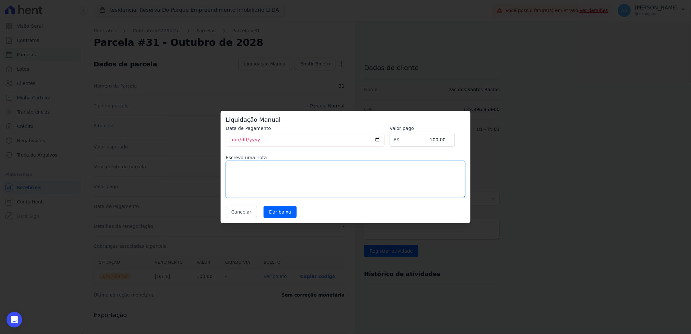
click at [273, 185] on textarea at bounding box center [346, 179] width 240 height 37
paste textarea "CLIENTE ANTECIPOU O PAGAMENTO PARA PAGAMENTO UNICO EM 20/08/2025"
type textarea "CLIENTE ANTECIPOU O PAGAMENTO PARA PAGAMENTO UNICO EM 20/08/2025"
click at [276, 210] on input "Dar baixa" at bounding box center [280, 212] width 33 height 12
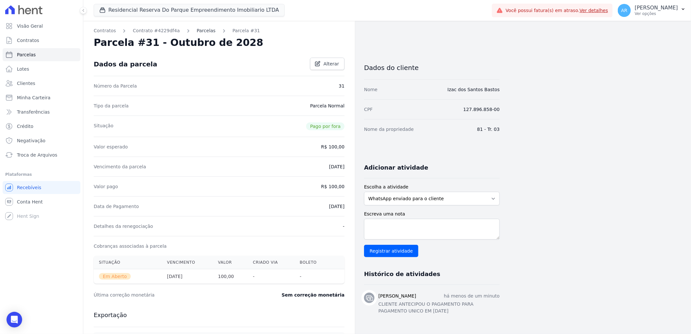
click at [199, 27] on link "Parcelas" at bounding box center [206, 30] width 19 height 7
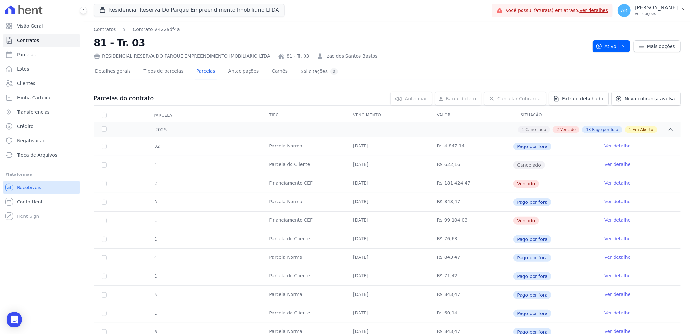
click at [28, 192] on link "Recebíveis" at bounding box center [42, 187] width 78 height 13
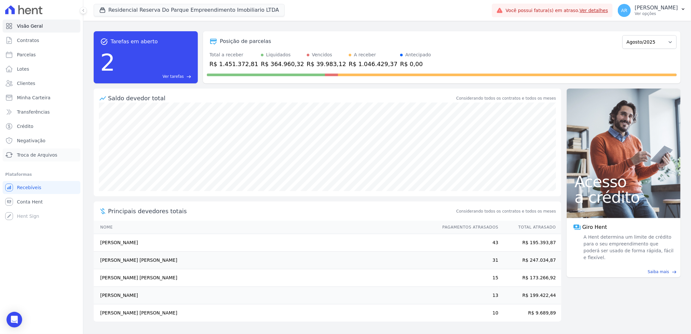
click at [44, 154] on span "Troca de Arquivos" at bounding box center [37, 155] width 40 height 7
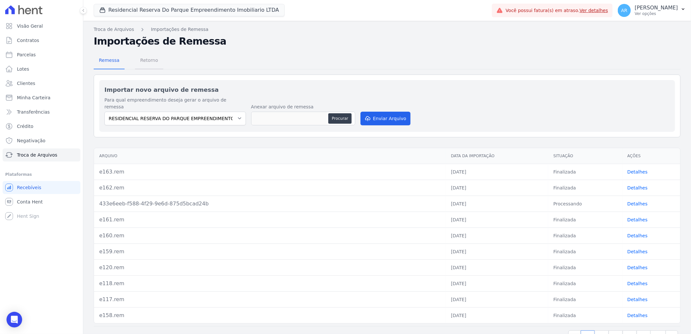
click at [150, 60] on span "Retorno" at bounding box center [149, 60] width 26 height 13
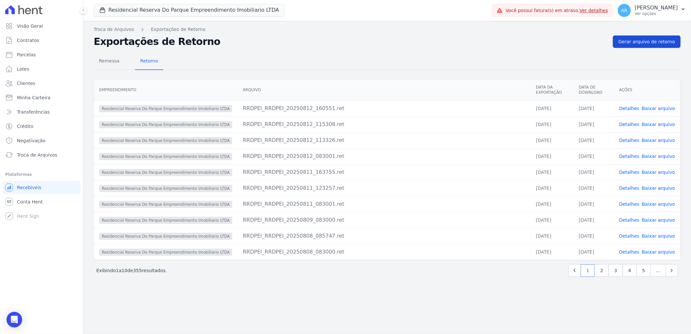
click at [653, 44] on span "Gerar arquivo de retorno" at bounding box center [647, 41] width 57 height 7
